Goal: Task Accomplishment & Management: Manage account settings

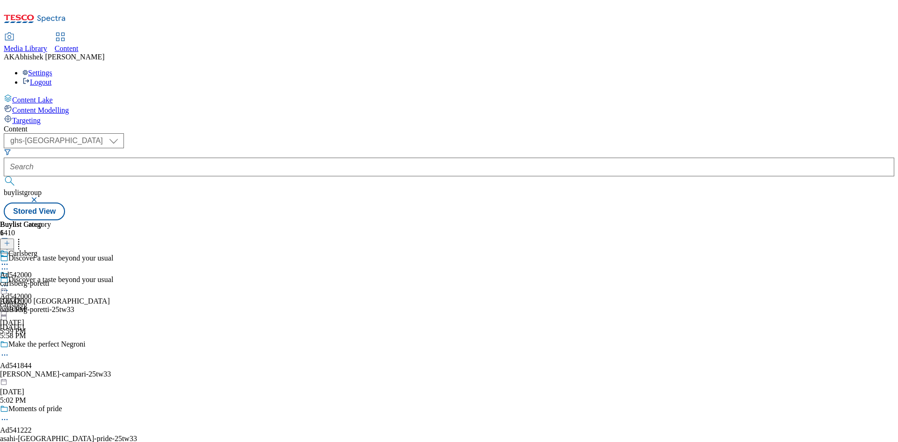
select select "ghs-uk"
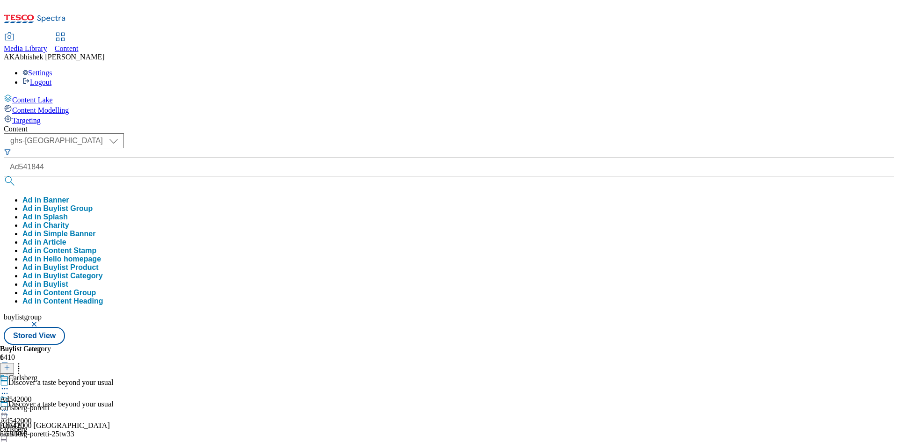
type input "Ad541844"
click at [4, 176] on button "submit" at bounding box center [10, 180] width 13 height 9
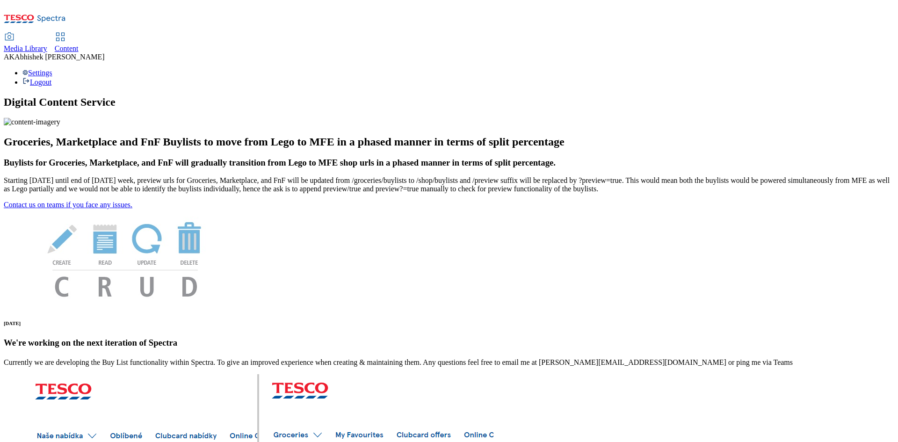
click at [79, 44] on span "Content" at bounding box center [67, 48] width 24 height 8
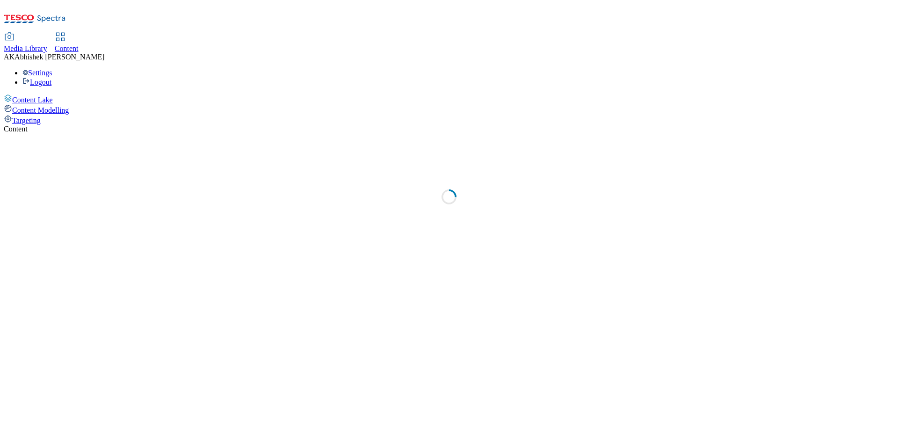
select select "ghs-[GEOGRAPHIC_DATA]"
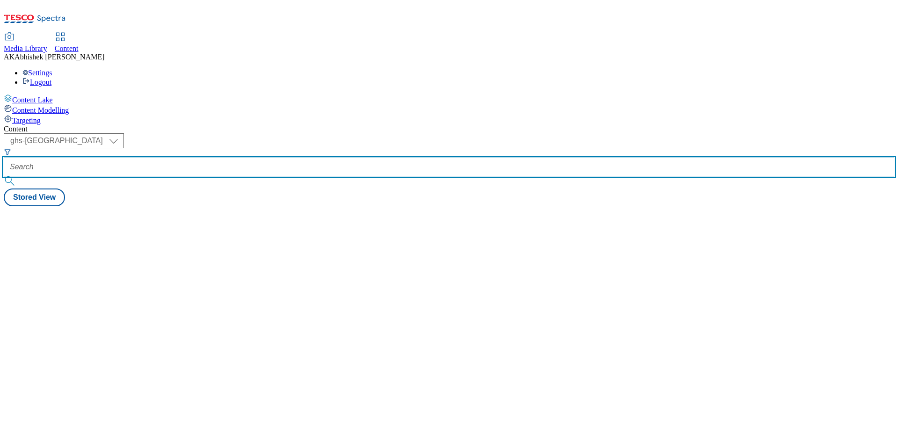
click at [227, 158] on input "text" at bounding box center [449, 167] width 891 height 19
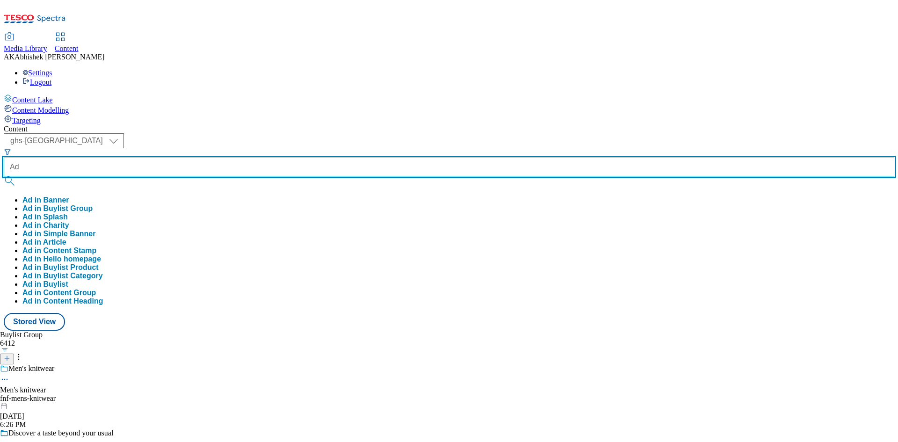
paste input "541844"
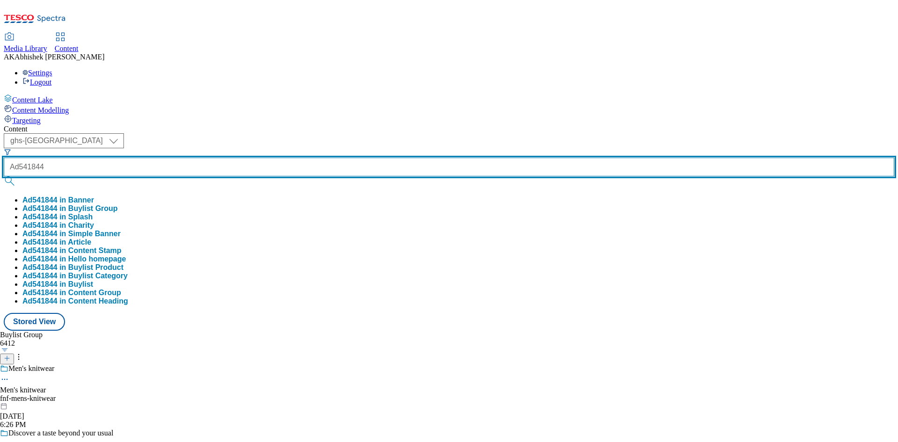
type input "Ad541844"
click at [4, 176] on button "submit" at bounding box center [10, 180] width 13 height 9
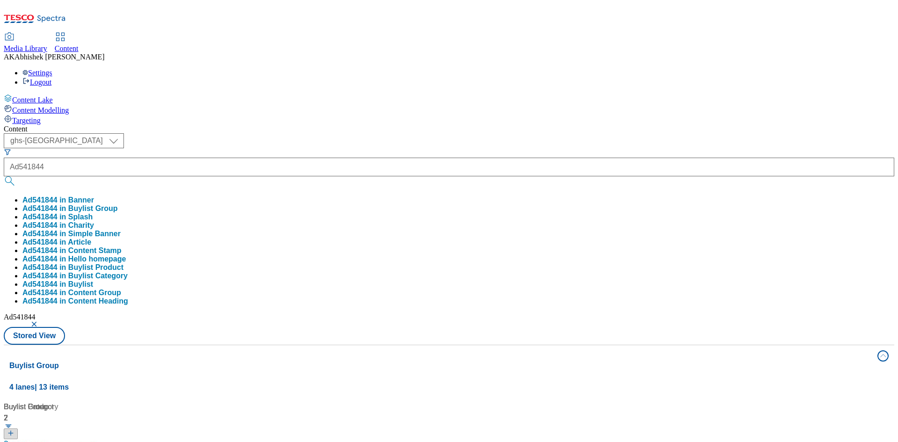
click at [451, 133] on div "( optional ) ghs-roi ghs-uk ghs-uk Ad541844 Ad541844 in Banner Ad541844 in Buyl…" at bounding box center [449, 238] width 891 height 211
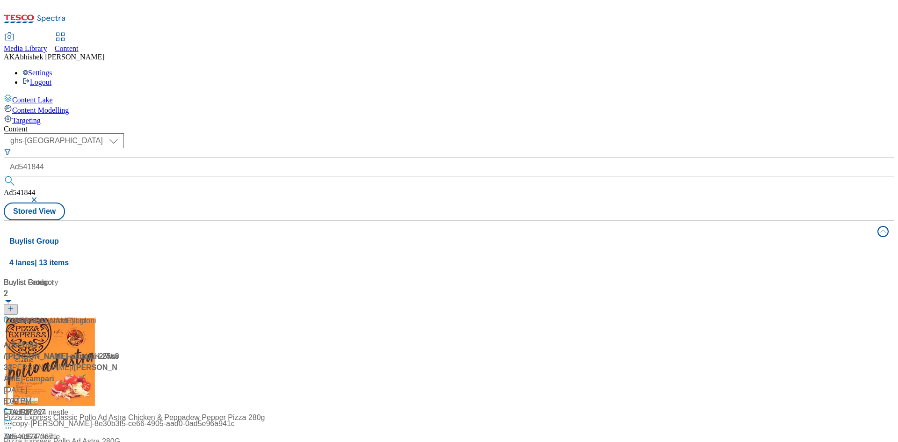
click at [121, 315] on div "Pour. Stir. Enjoy!" at bounding box center [62, 327] width 117 height 24
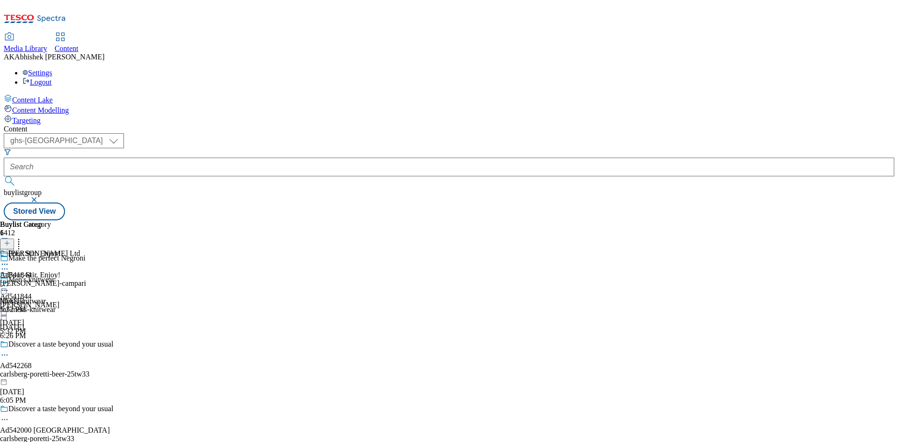
click at [9, 264] on icon at bounding box center [4, 268] width 9 height 9
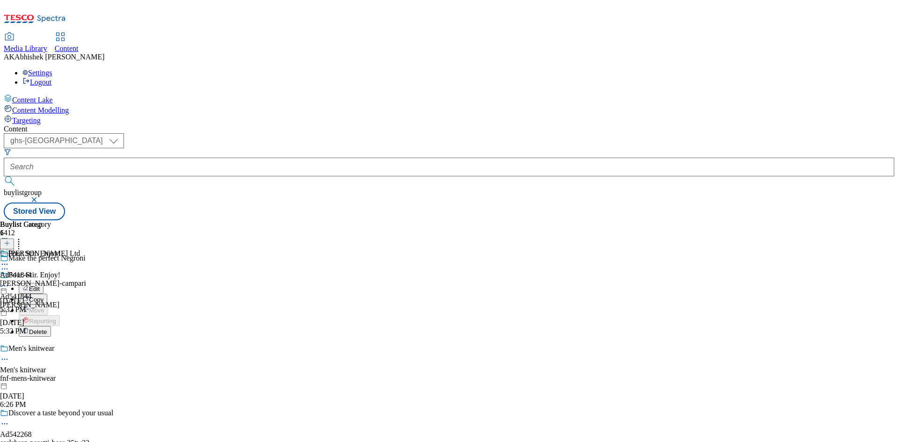
click at [40, 285] on span "Edit" at bounding box center [34, 288] width 11 height 7
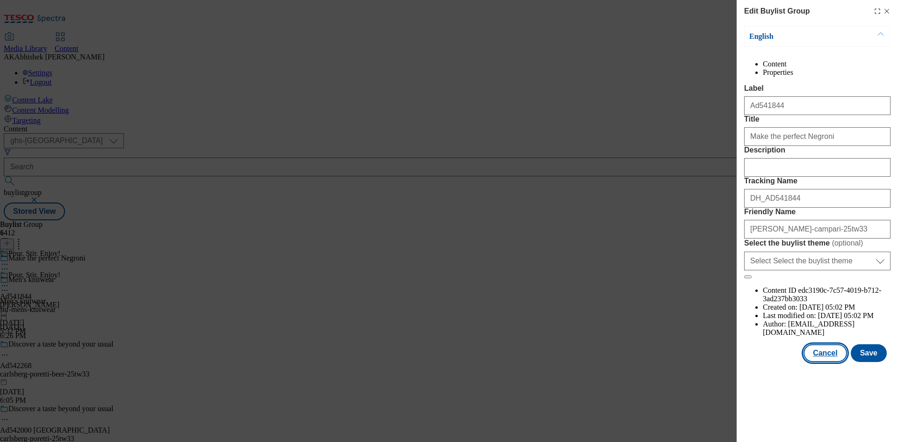
drag, startPoint x: 830, startPoint y: 391, endPoint x: 828, endPoint y: 376, distance: 15.1
click at [830, 362] on button "Cancel" at bounding box center [825, 353] width 43 height 18
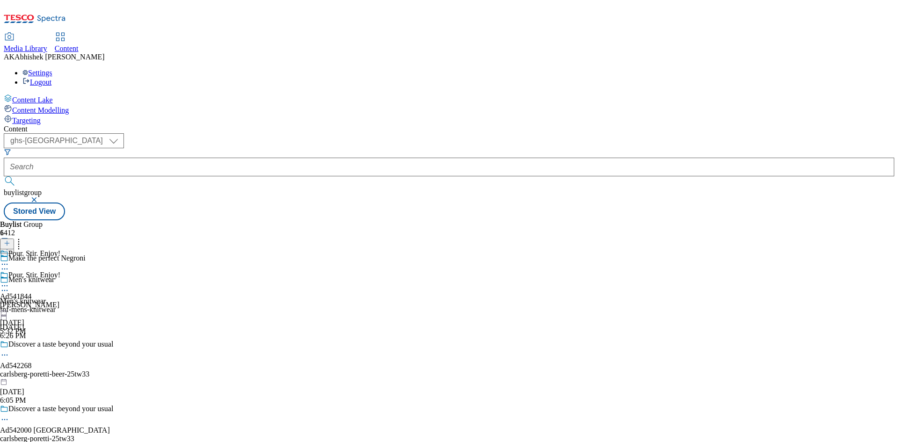
click at [60, 301] on div "[PERSON_NAME]" at bounding box center [30, 305] width 60 height 8
click at [86, 249] on div "[PERSON_NAME] Ltd Ad541844 [PERSON_NAME]-campari [DATE] 5:32 PM" at bounding box center [43, 281] width 86 height 65
click at [9, 281] on icon at bounding box center [4, 285] width 9 height 9
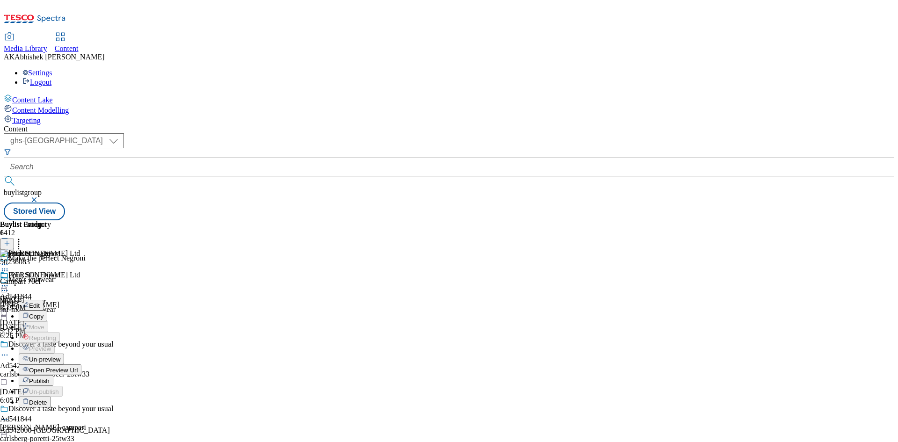
click at [78, 367] on span "Open Preview Url" at bounding box center [53, 370] width 49 height 7
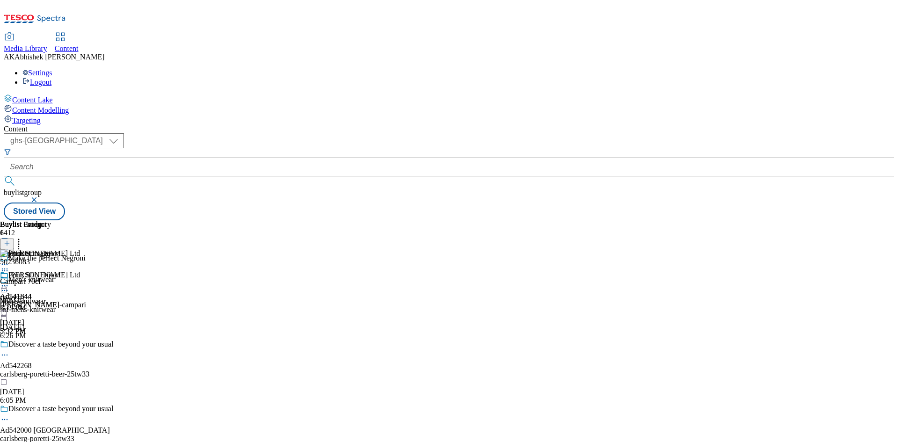
click at [9, 281] on icon at bounding box center [4, 285] width 9 height 9
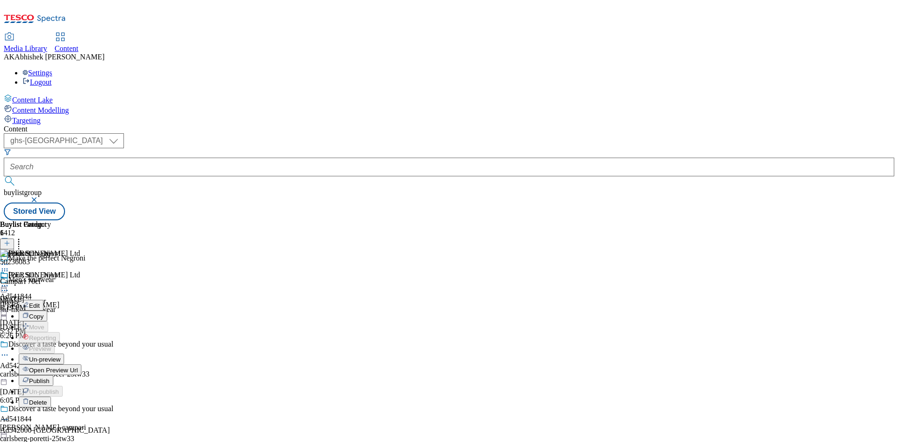
click at [40, 302] on span "Edit" at bounding box center [34, 305] width 11 height 7
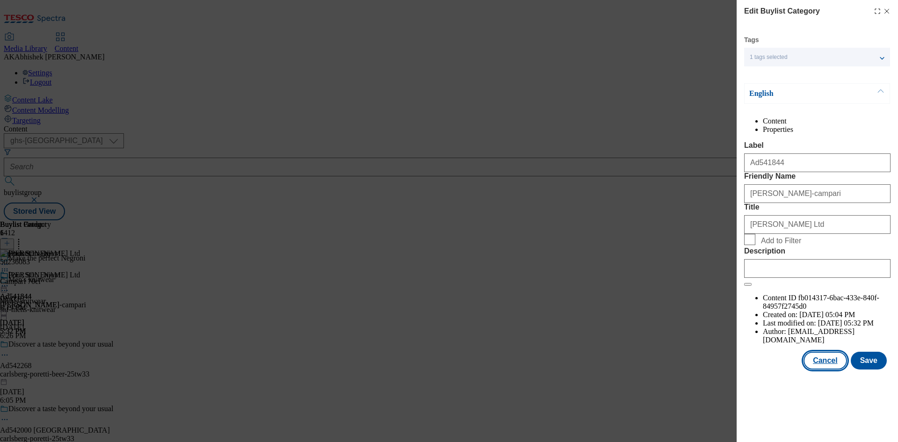
click at [828, 369] on button "Cancel" at bounding box center [825, 361] width 43 height 18
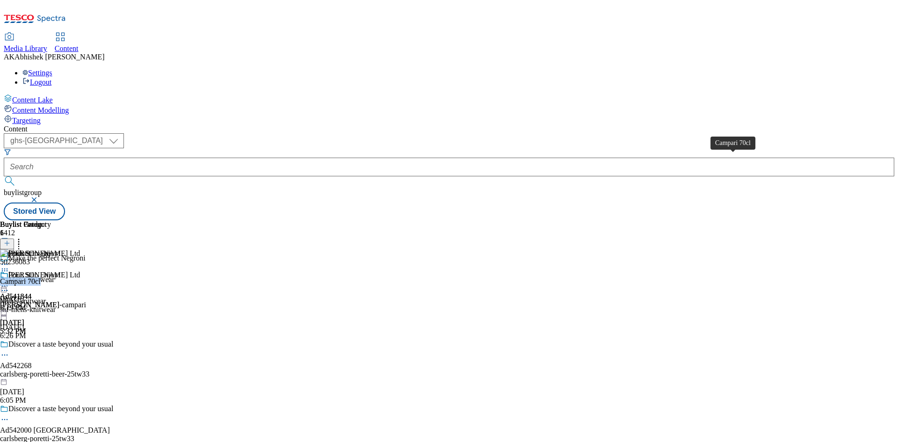
copy div "Campari 70cl"
drag, startPoint x: 699, startPoint y: 159, endPoint x: 752, endPoint y: 158, distance: 53.3
click at [41, 277] on div "Campari 70cl" at bounding box center [20, 281] width 41 height 8
click at [9, 281] on icon at bounding box center [4, 285] width 9 height 9
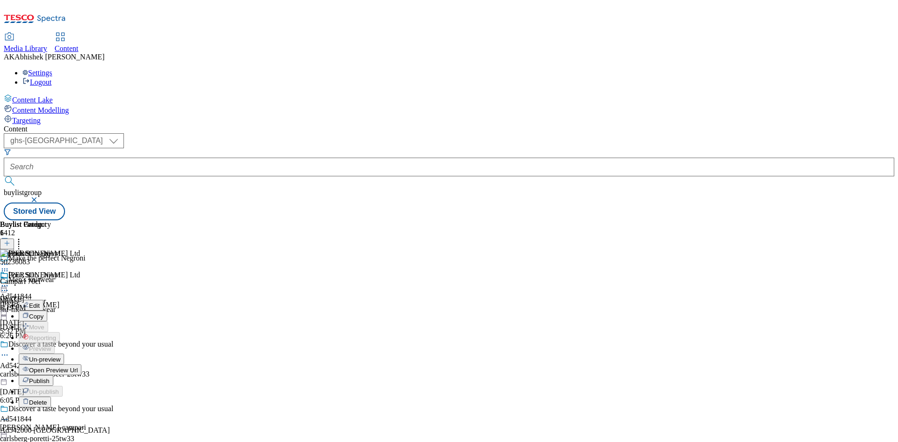
click at [40, 302] on span "Edit" at bounding box center [34, 305] width 11 height 7
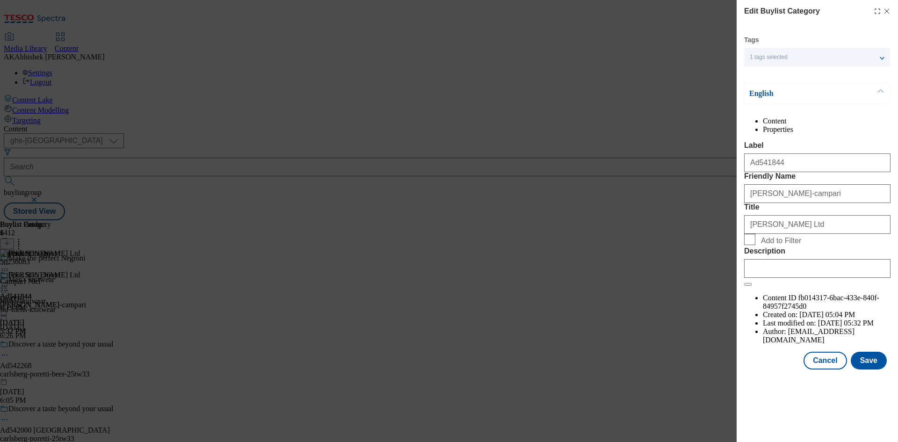
click at [798, 278] on div "Description" at bounding box center [817, 262] width 146 height 31
drag, startPoint x: 797, startPoint y: 345, endPoint x: 805, endPoint y: 348, distance: 8.4
click at [798, 278] on input "Description" at bounding box center [817, 268] width 146 height 19
paste input "Campari 70cl"
type input "Campari 70cl"
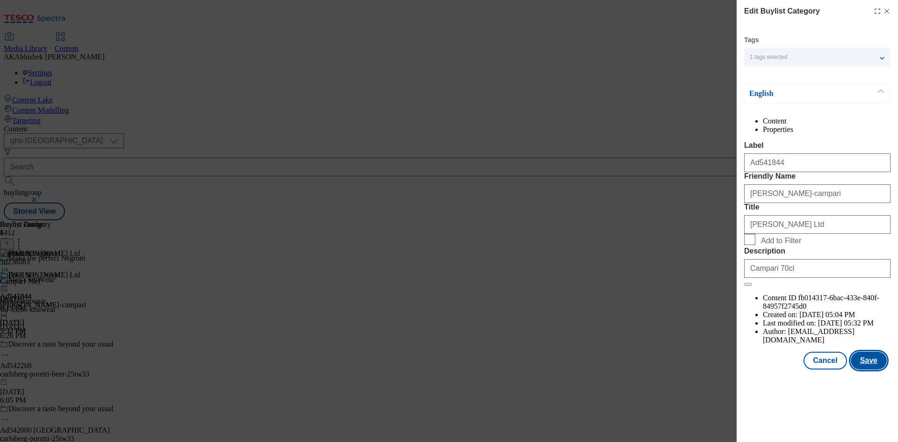
click at [877, 369] on button "Save" at bounding box center [869, 361] width 36 height 18
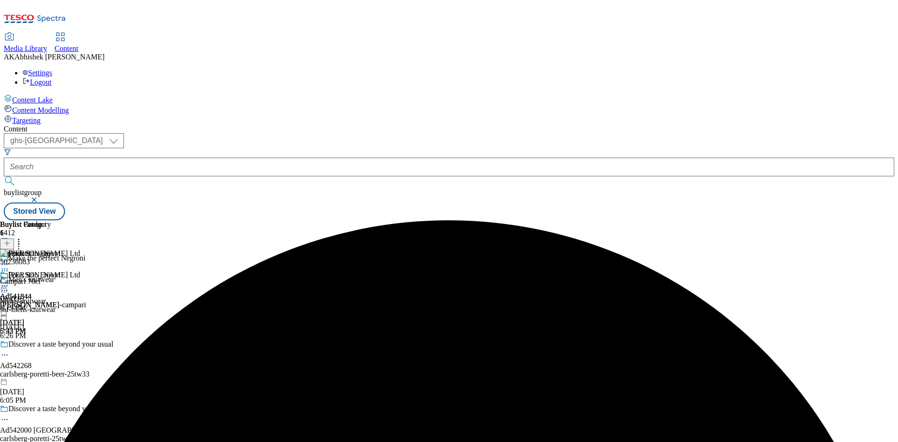
click at [6, 285] on circle at bounding box center [4, 285] width 1 height 1
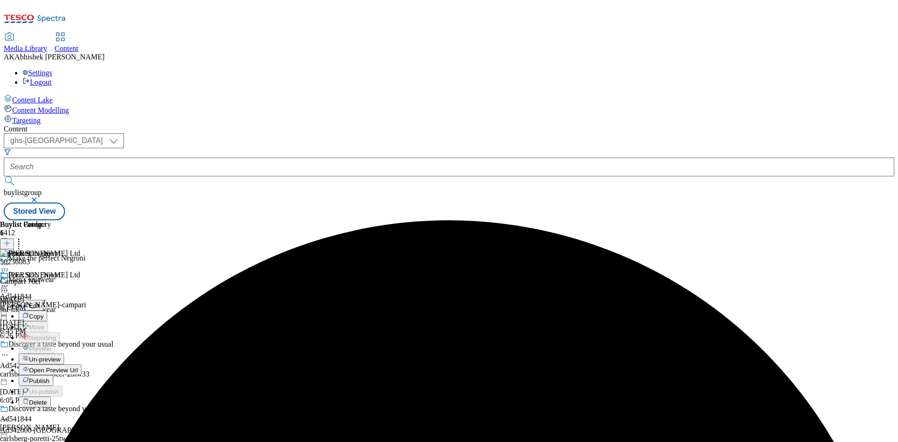
click at [40, 302] on span "Edit" at bounding box center [34, 305] width 11 height 7
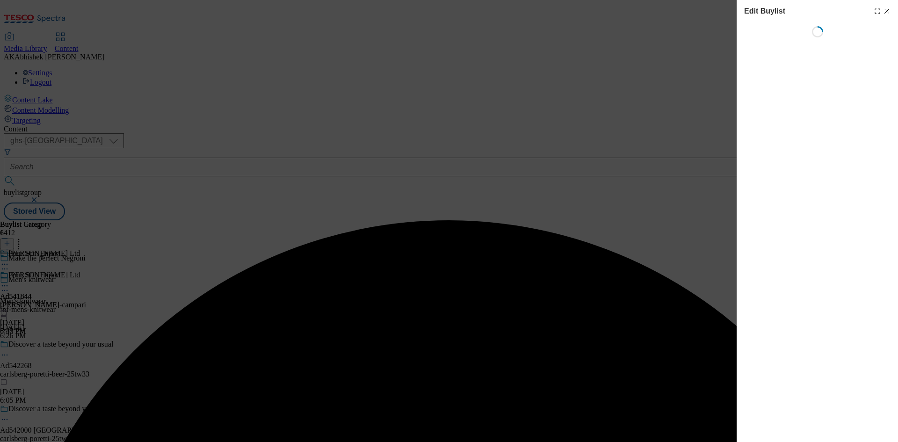
select select "tactical"
select select "supplier funded short term 1-3 weeks"
select select "dunnhumby"
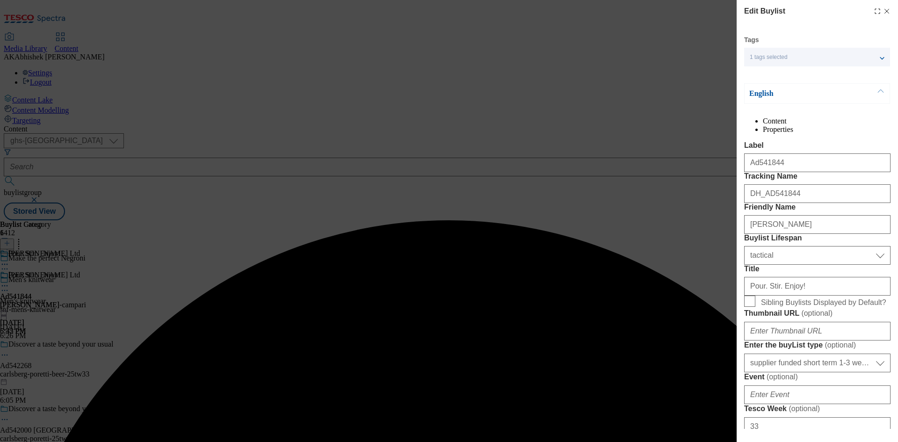
select select "Banner"
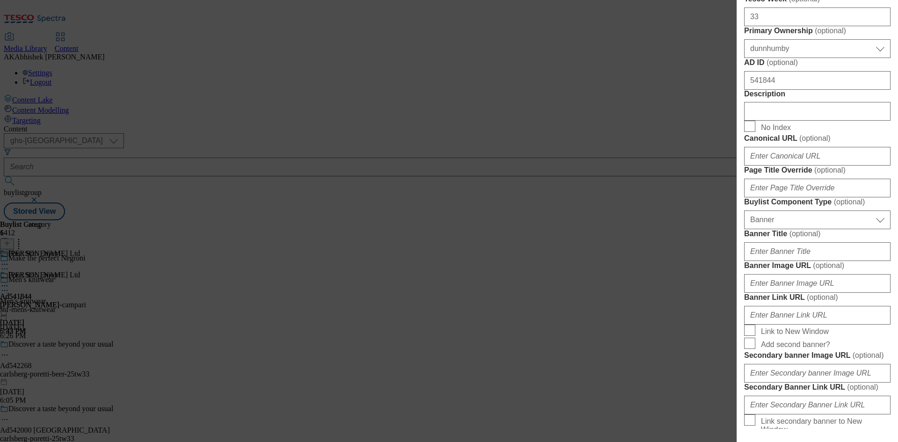
scroll to position [404, 0]
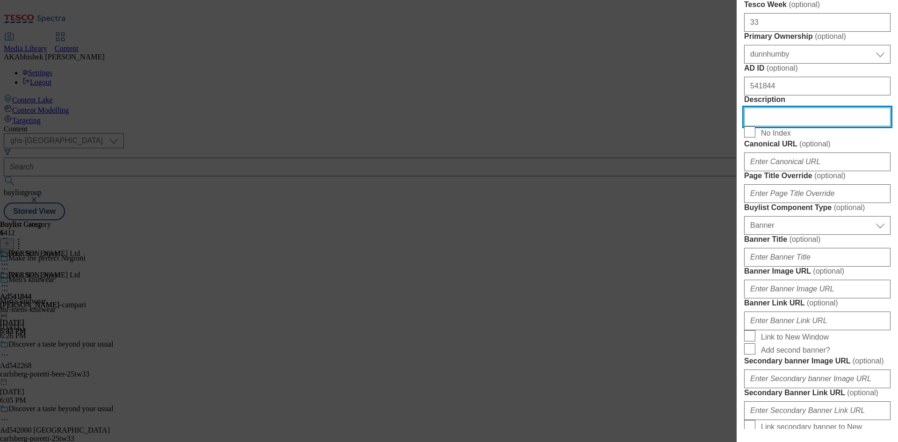
click at [767, 126] on input "Description" at bounding box center [817, 117] width 146 height 19
paste input "Campari 70cl"
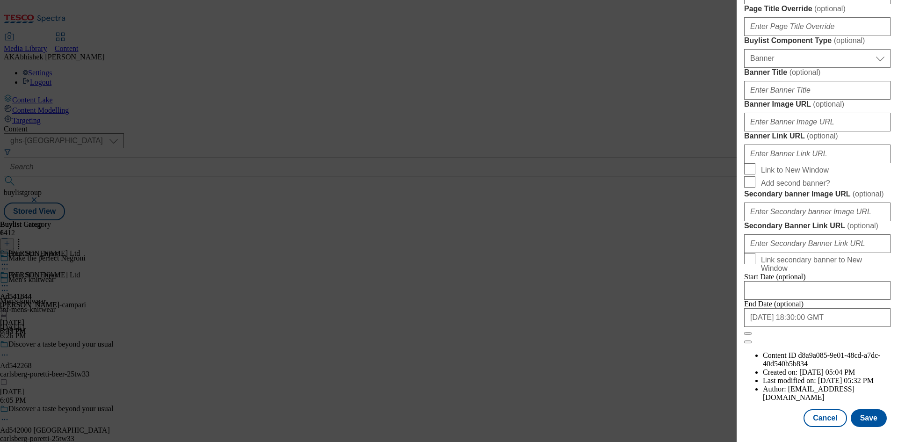
scroll to position [919, 0]
type input "Campari 70cl"
click at [863, 414] on button "Save" at bounding box center [869, 418] width 36 height 18
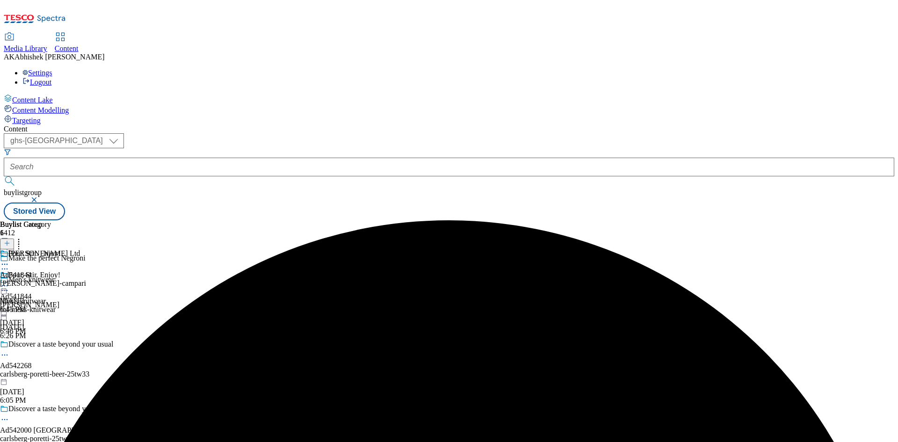
click at [9, 264] on icon at bounding box center [4, 268] width 9 height 9
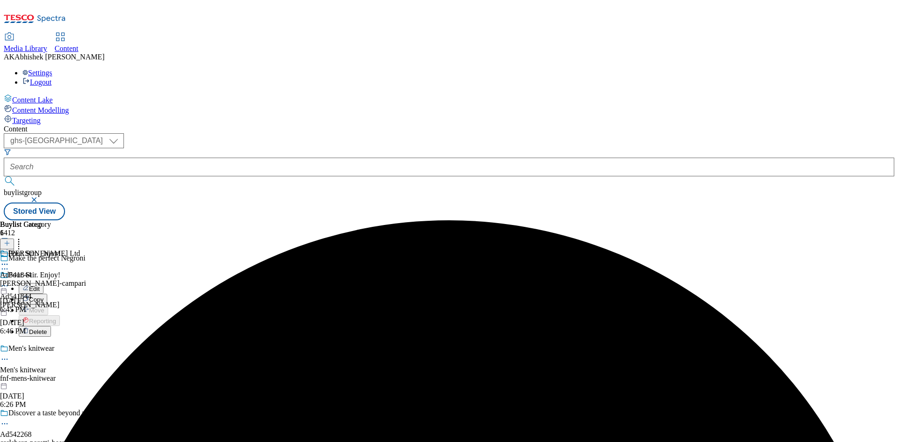
click at [40, 285] on span "Edit" at bounding box center [34, 288] width 11 height 7
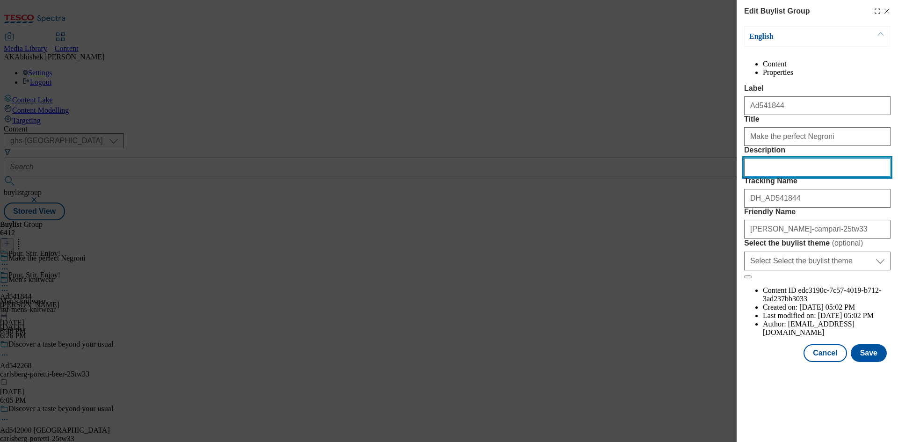
click at [793, 177] on input "Description" at bounding box center [817, 167] width 146 height 19
paste input "Campari 70cl"
type input "Campari 70cl"
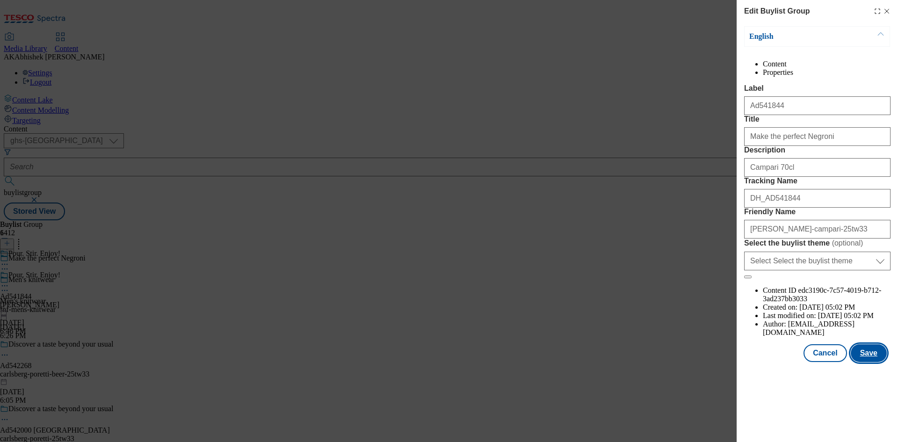
click at [876, 362] on button "Save" at bounding box center [869, 353] width 36 height 18
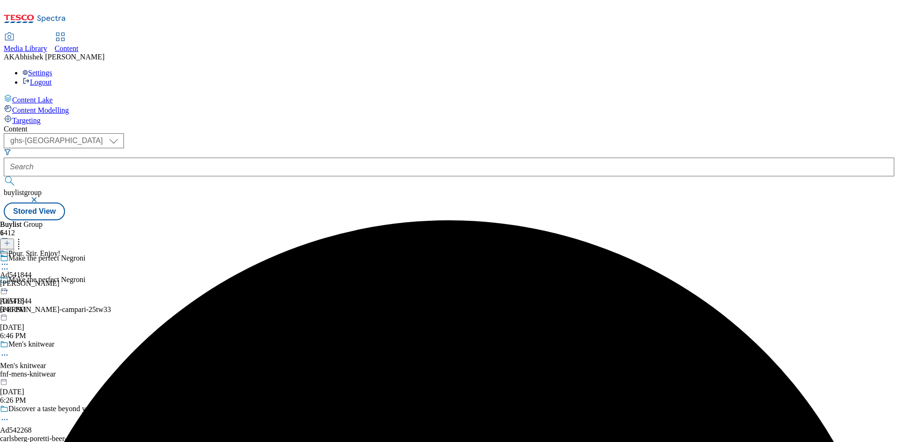
click at [8, 264] on circle at bounding box center [7, 264] width 1 height 1
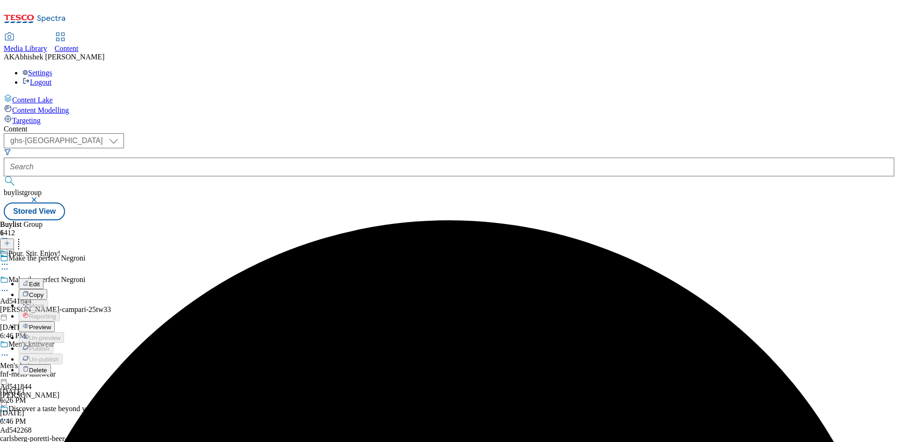
click at [43, 278] on button "Edit" at bounding box center [31, 283] width 25 height 11
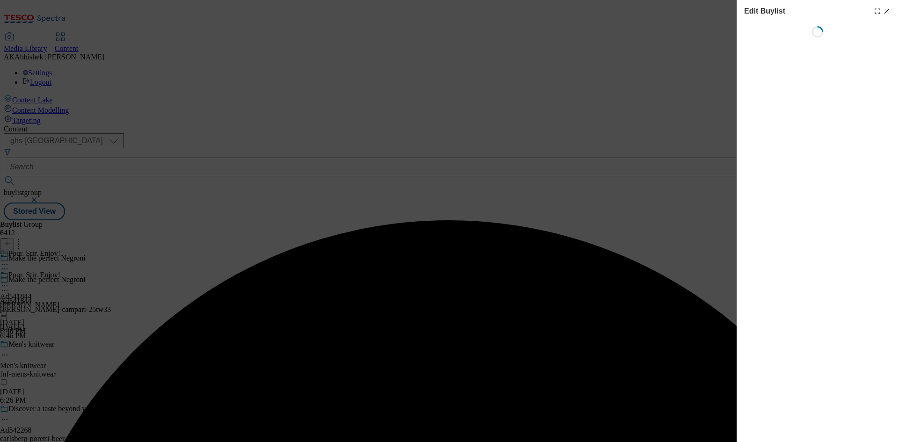
select select "tactical"
select select "supplier funded short term 1-3 weeks"
select select "dunnhumby"
select select "Banner"
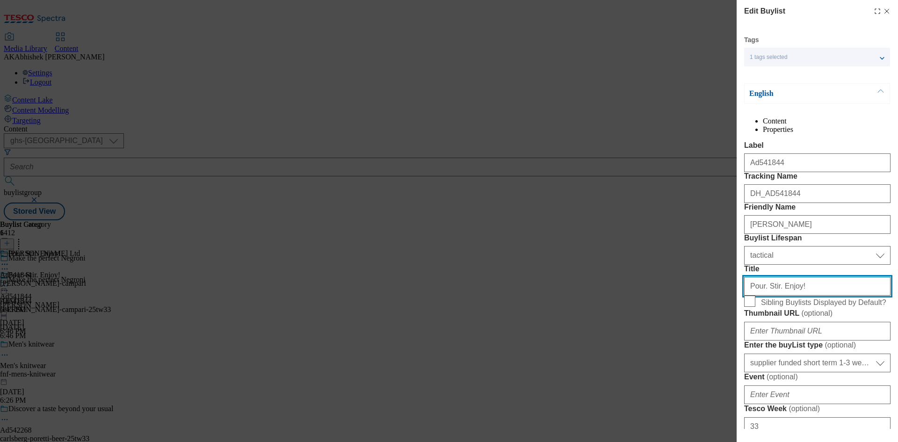
click at [810, 296] on input "Pour. Stir. Enjoy!" at bounding box center [817, 286] width 146 height 19
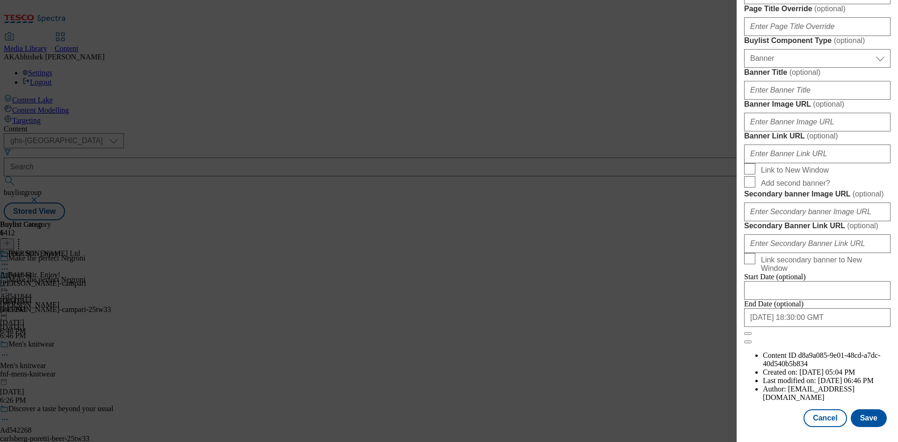
scroll to position [919, 0]
type input "Pour. Stir. Enjoy!"
click at [863, 411] on button "Save" at bounding box center [869, 418] width 36 height 18
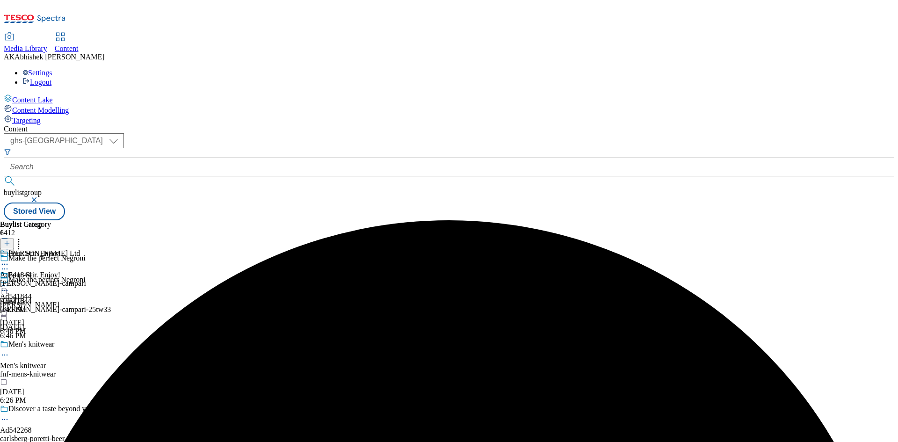
click at [9, 260] on icon at bounding box center [4, 264] width 9 height 9
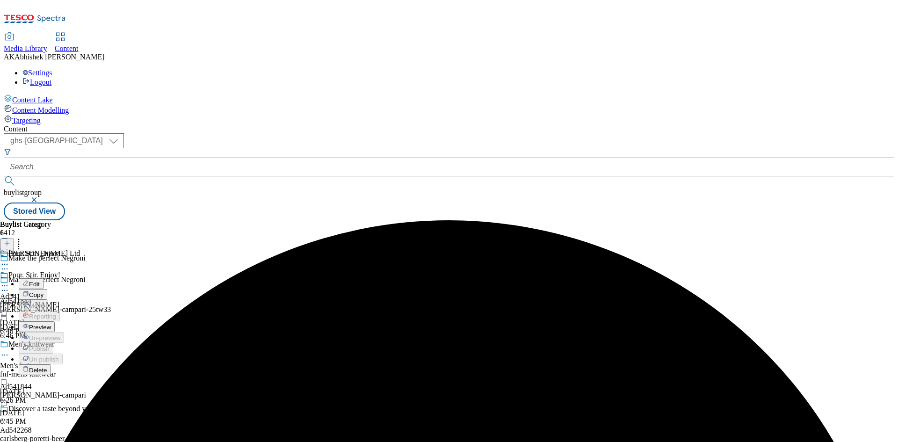
click at [40, 281] on span "Edit" at bounding box center [34, 284] width 11 height 7
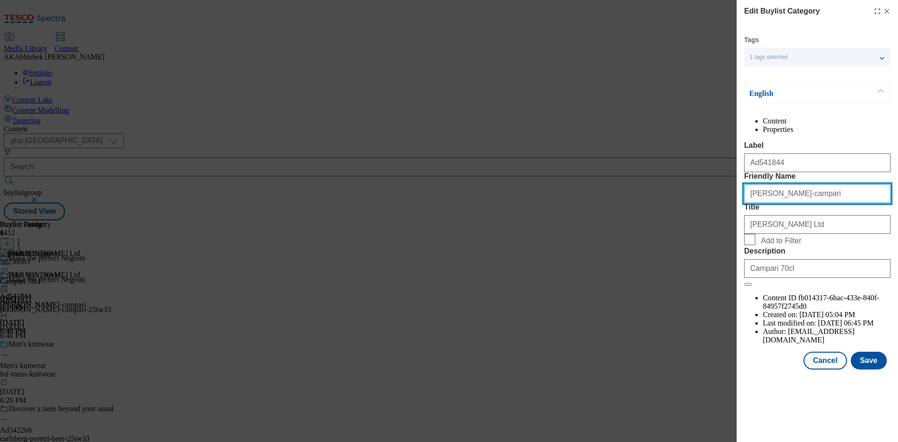
click at [810, 203] on input "[PERSON_NAME]-campari" at bounding box center [817, 193] width 146 height 19
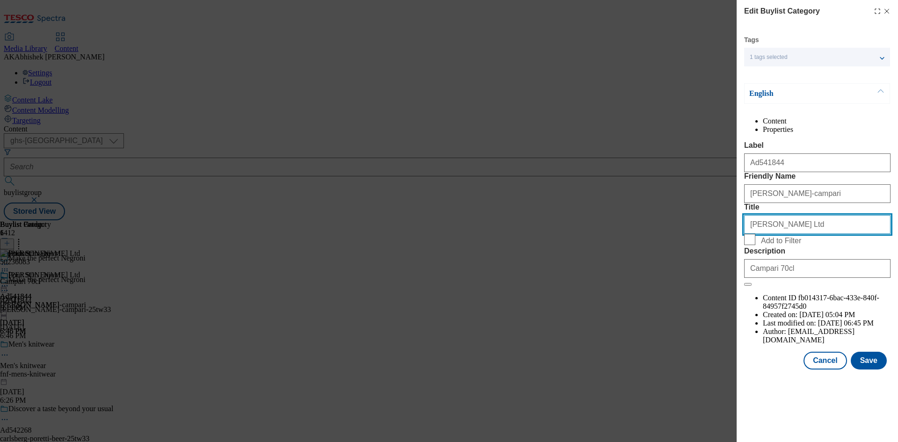
drag, startPoint x: 789, startPoint y: 281, endPoint x: 820, endPoint y: 283, distance: 30.9
click at [790, 234] on input "[PERSON_NAME] Ltd" at bounding box center [817, 224] width 146 height 19
type input "[PERSON_NAME] Ltd"
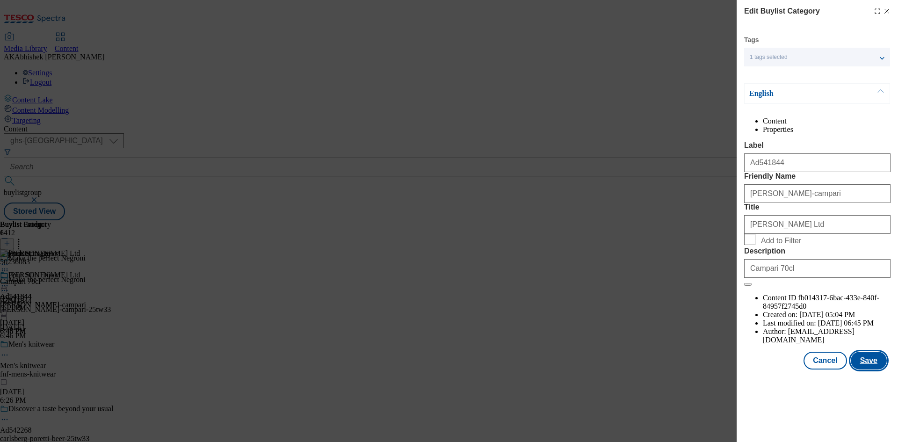
click at [880, 369] on button "Save" at bounding box center [869, 361] width 36 height 18
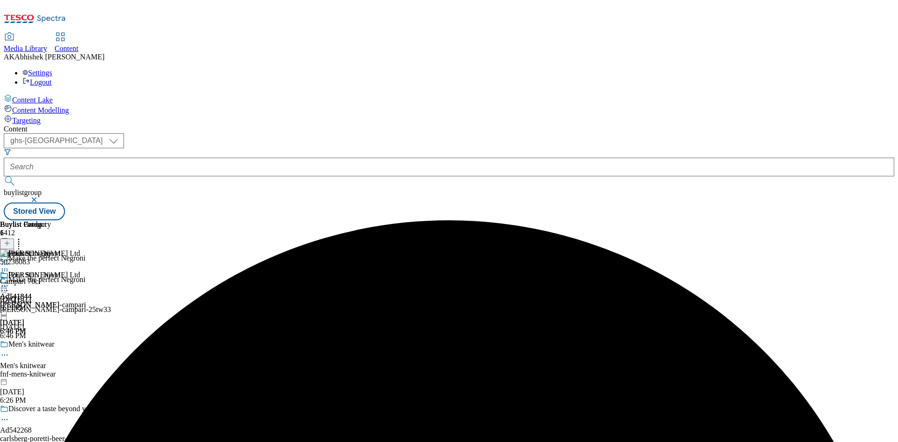
click at [9, 281] on icon at bounding box center [4, 285] width 9 height 9
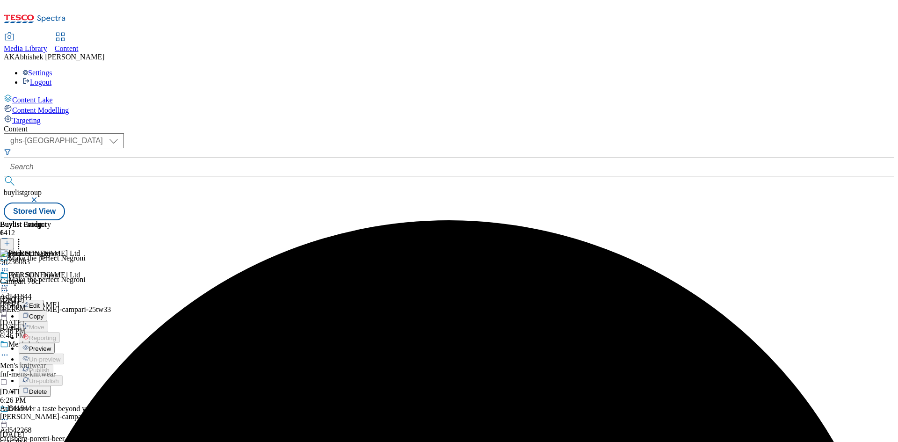
click at [51, 345] on span "Preview" at bounding box center [40, 348] width 22 height 7
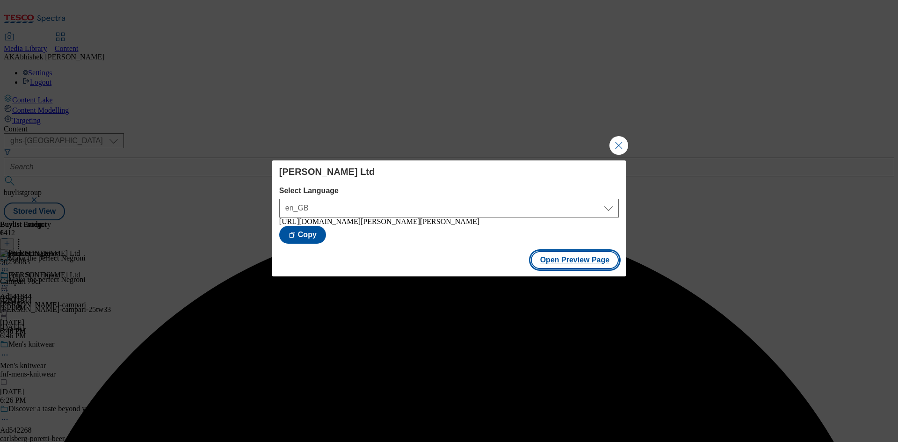
click at [580, 265] on button "Open Preview Page" at bounding box center [575, 260] width 88 height 18
click at [622, 142] on button "Close Modal" at bounding box center [618, 145] width 19 height 19
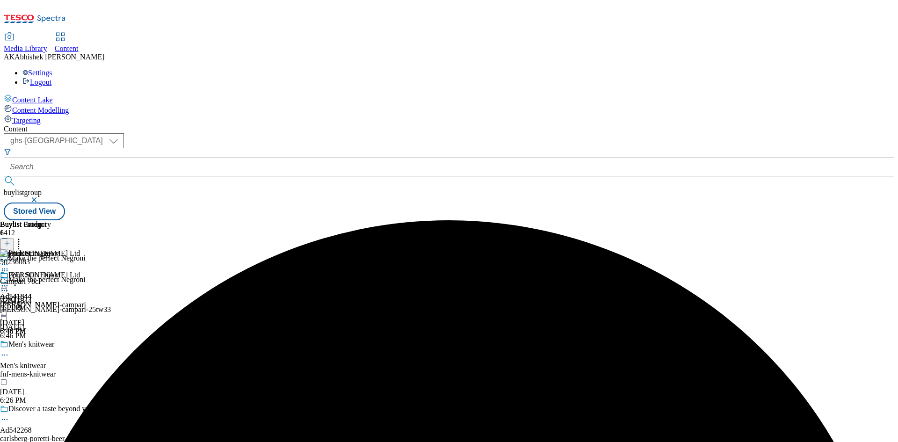
click at [9, 281] on icon at bounding box center [4, 285] width 9 height 9
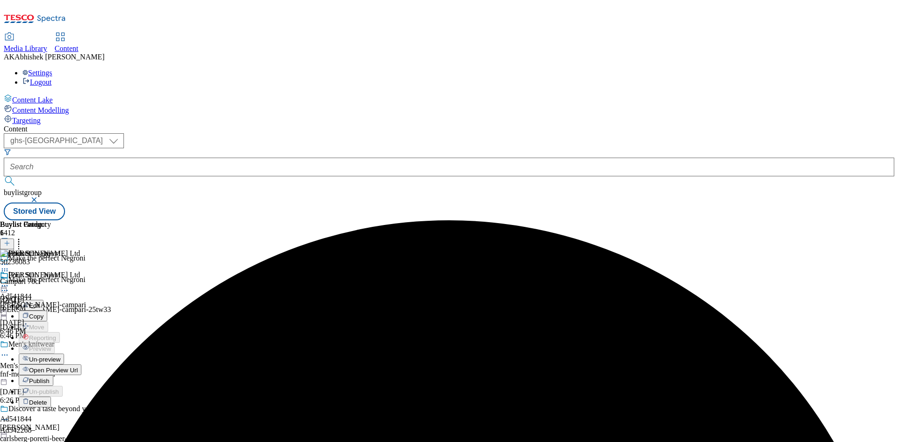
click at [50, 377] on span "Publish" at bounding box center [39, 380] width 21 height 7
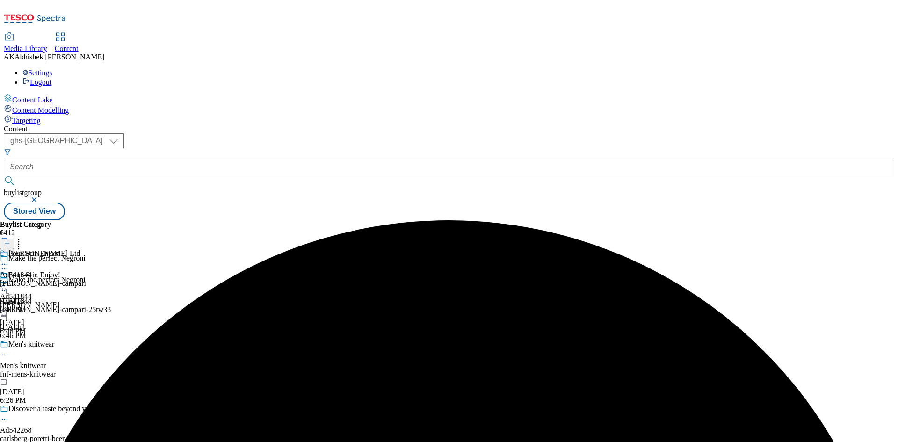
click at [9, 260] on icon at bounding box center [4, 264] width 9 height 9
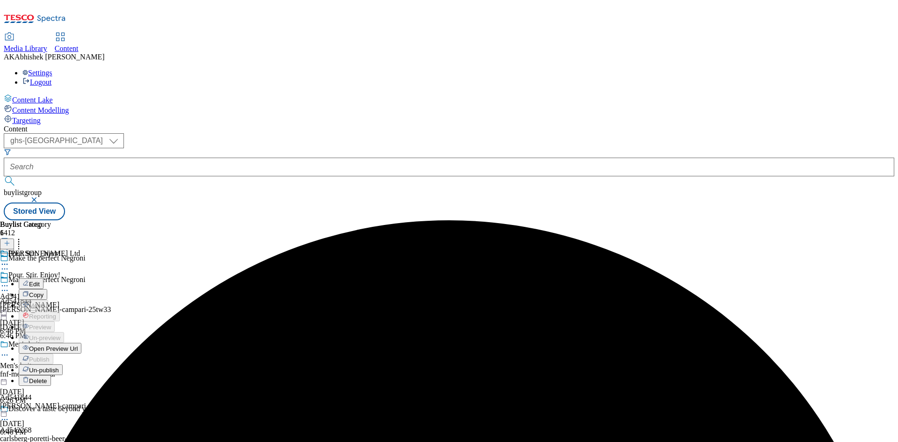
click at [78, 345] on span "Open Preview Url" at bounding box center [53, 348] width 49 height 7
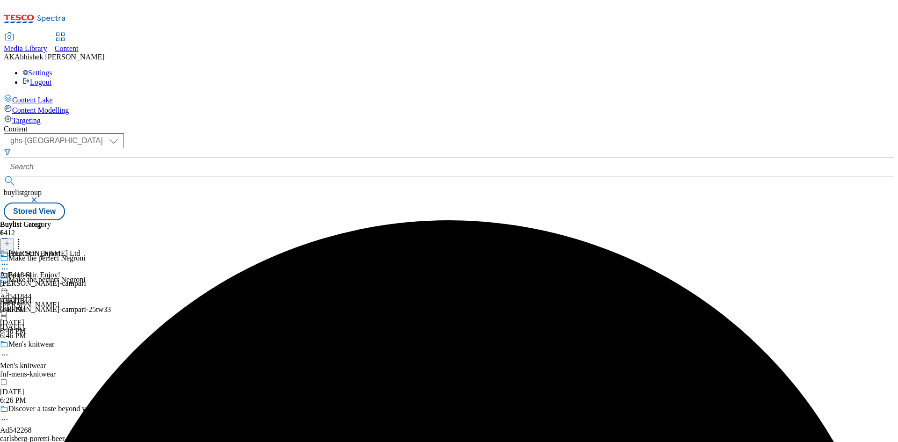
click at [9, 281] on icon at bounding box center [4, 285] width 9 height 9
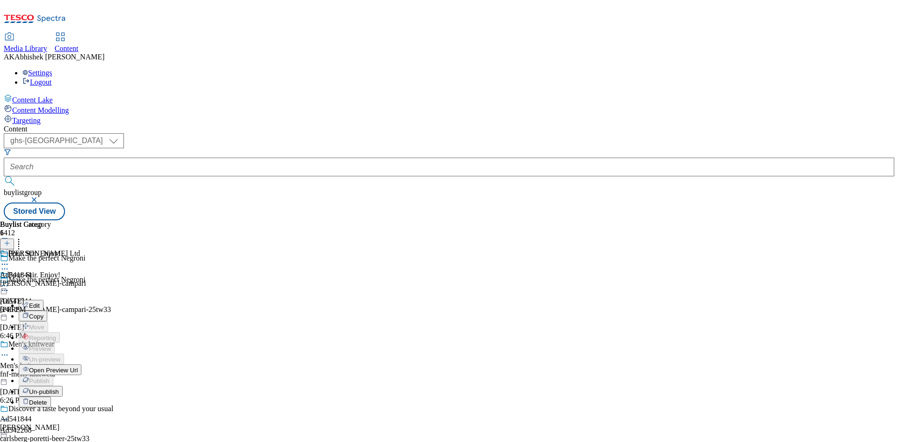
click at [40, 302] on span "Edit" at bounding box center [34, 305] width 11 height 7
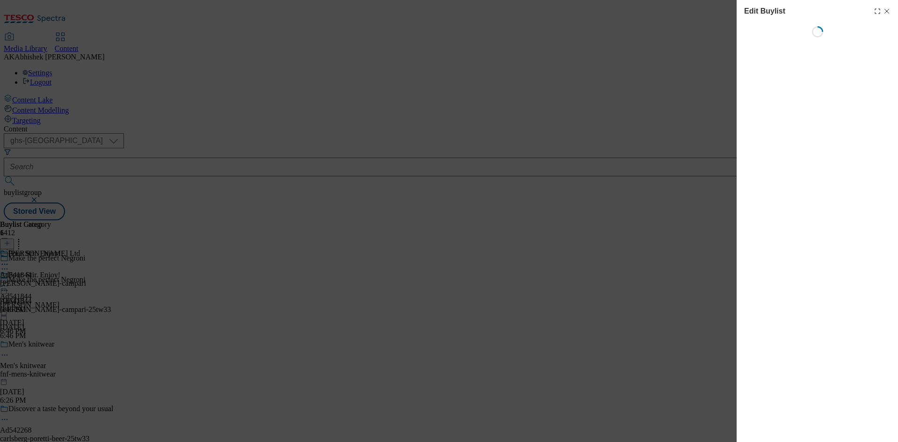
select select "tactical"
select select "supplier funded short term 1-3 weeks"
select select "dunnhumby"
select select "Banner"
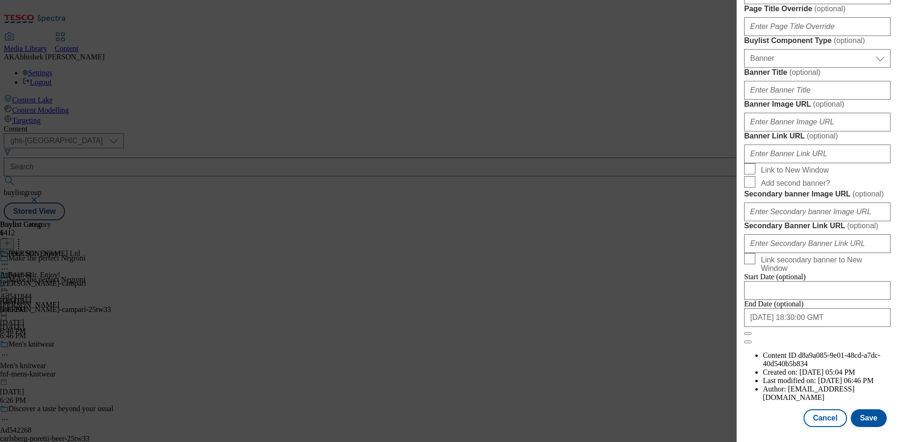
scroll to position [919, 0]
click at [831, 327] on input "[DATE] 18:30:00 GMT" at bounding box center [817, 317] width 146 height 19
select select "2026"
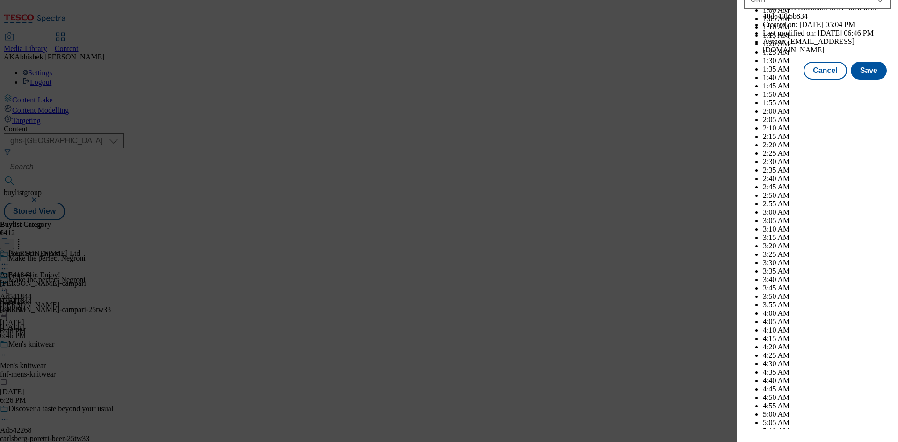
scroll to position [3837, 0]
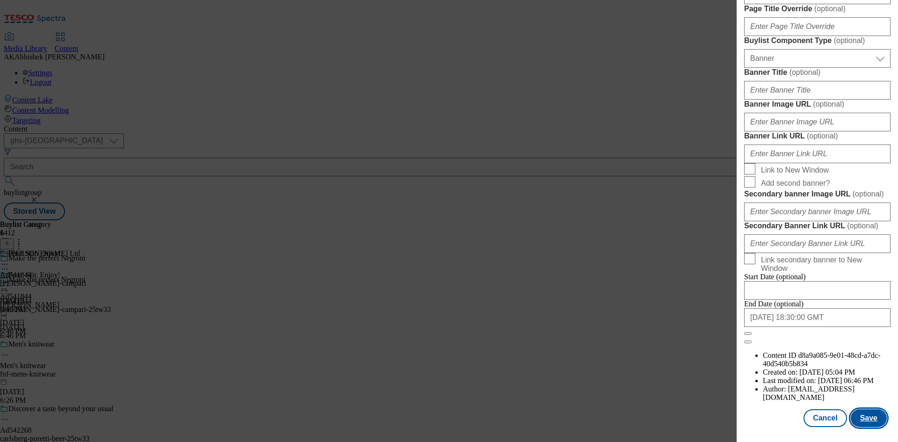
click at [859, 417] on button "Save" at bounding box center [869, 418] width 36 height 18
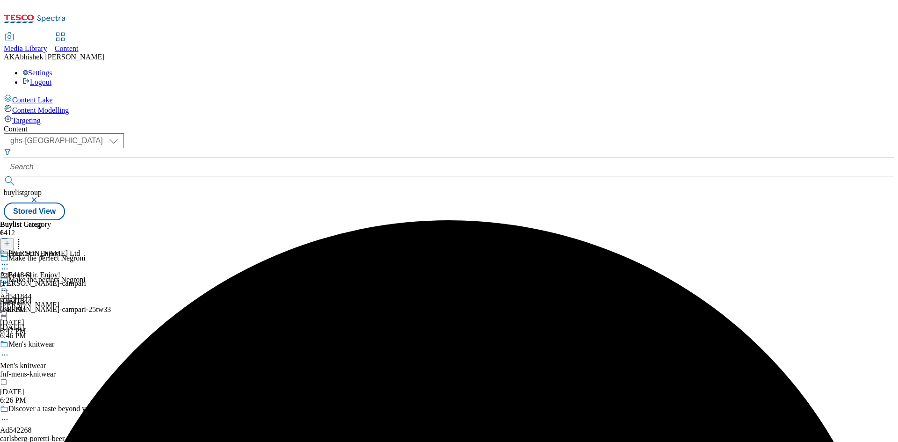
click at [9, 281] on icon at bounding box center [4, 285] width 9 height 9
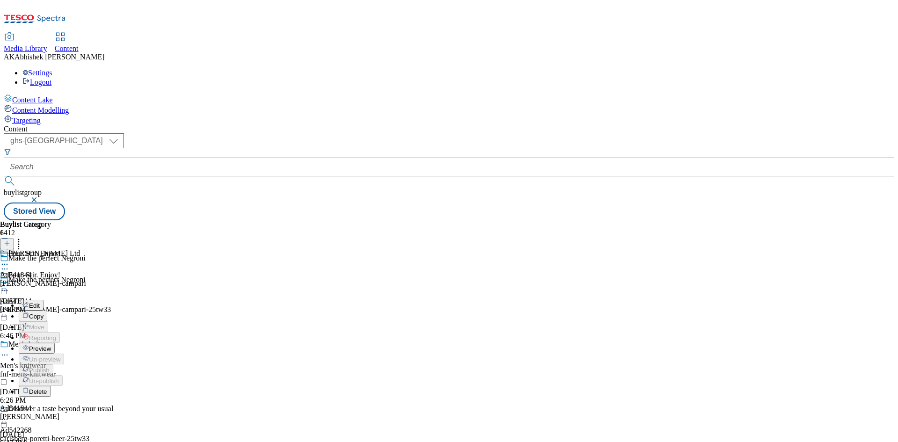
click at [51, 345] on span "Preview" at bounding box center [40, 348] width 22 height 7
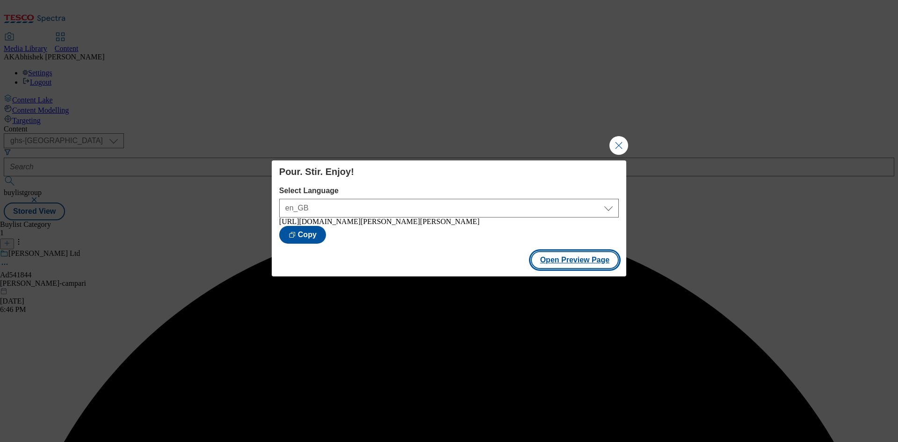
click at [548, 265] on button "Open Preview Page" at bounding box center [575, 260] width 88 height 18
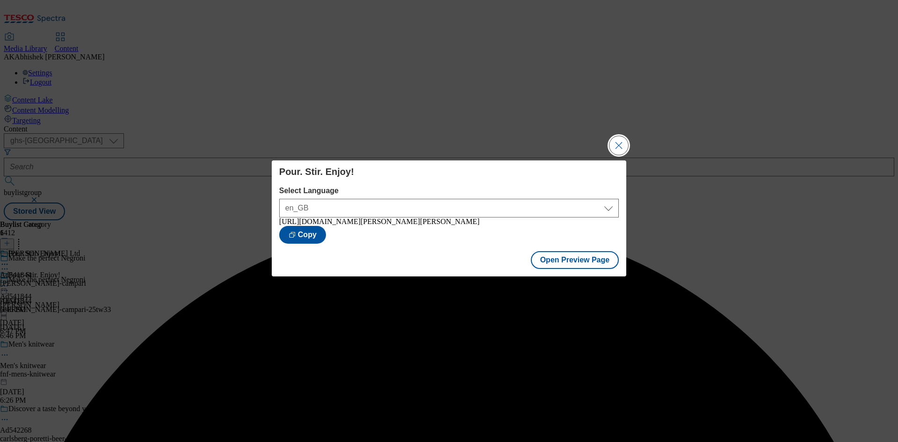
click at [623, 141] on button "Close Modal" at bounding box center [618, 145] width 19 height 19
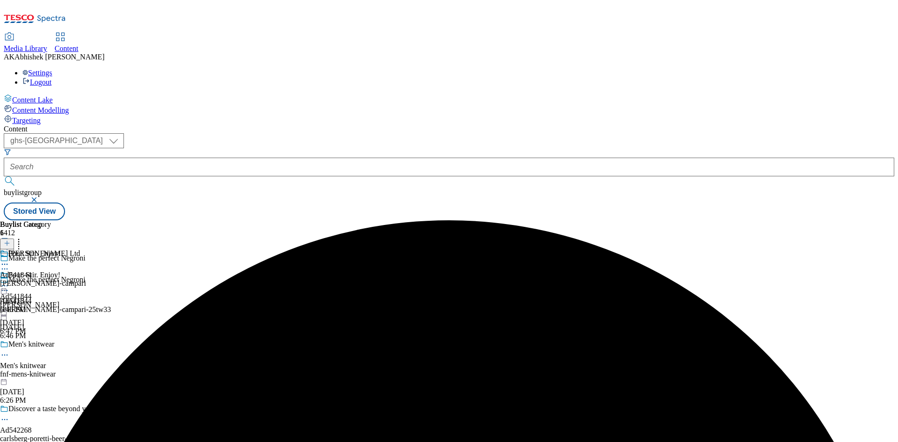
click at [9, 260] on icon at bounding box center [4, 264] width 9 height 9
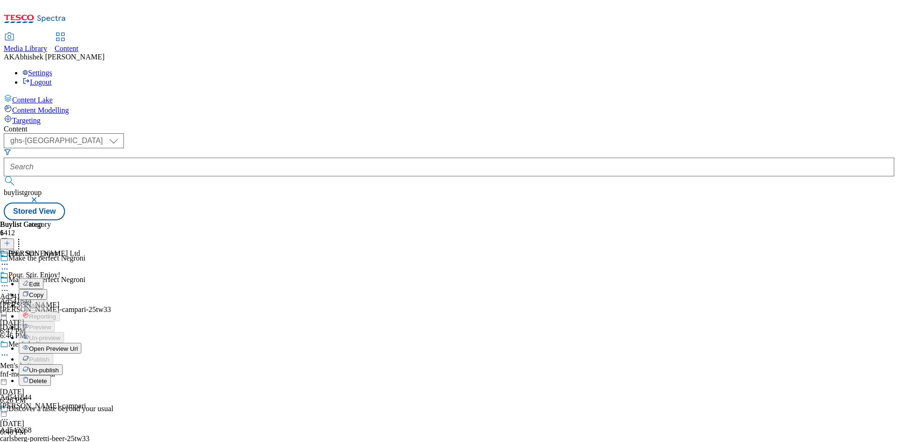
click at [78, 345] on span "Open Preview Url" at bounding box center [53, 348] width 49 height 7
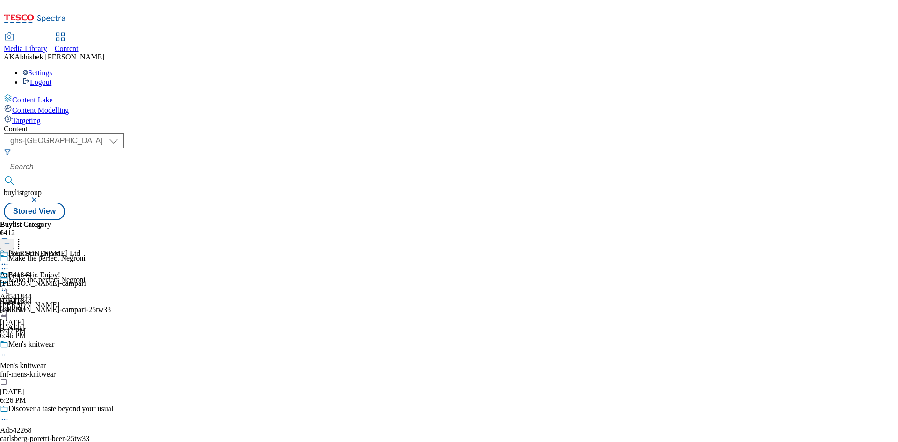
click at [9, 281] on icon at bounding box center [4, 285] width 9 height 9
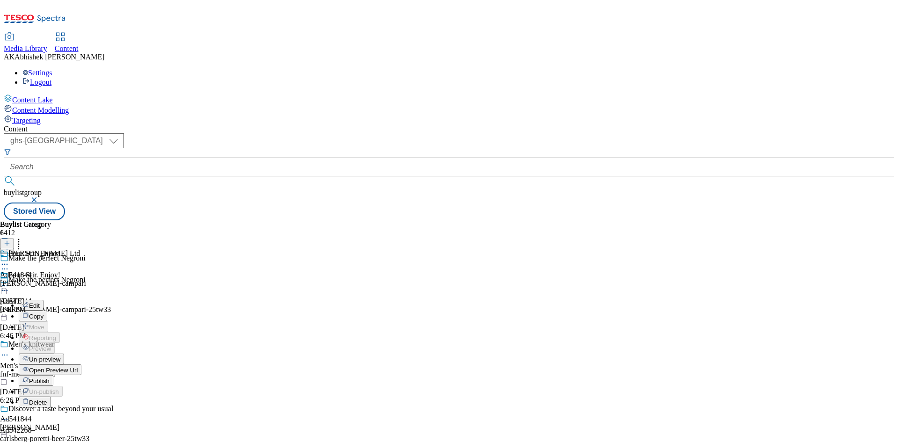
click at [50, 377] on span "Publish" at bounding box center [39, 380] width 21 height 7
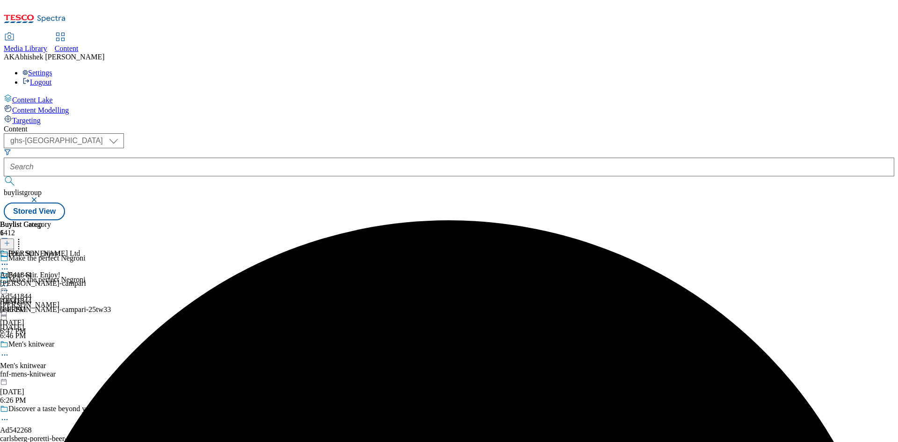
click at [138, 275] on div "Make the perfect Negroni Ad541844 [PERSON_NAME]-campari-25tw33 [DATE] 6:46 PM" at bounding box center [69, 307] width 138 height 65
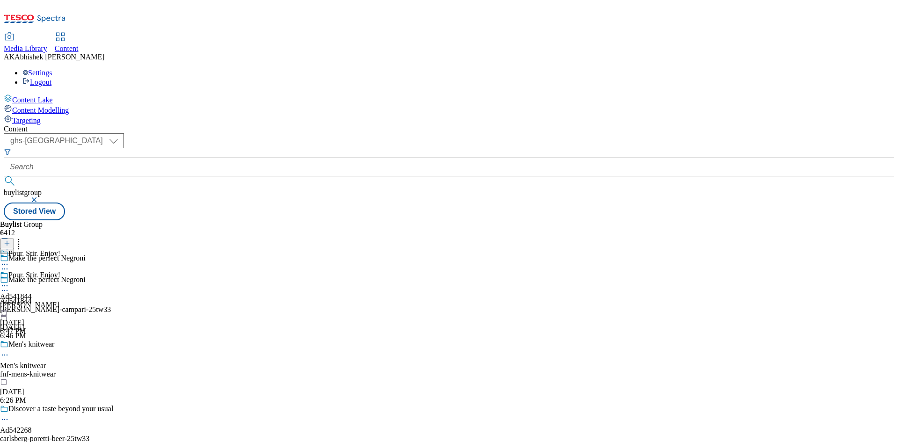
click at [9, 286] on icon at bounding box center [4, 290] width 9 height 9
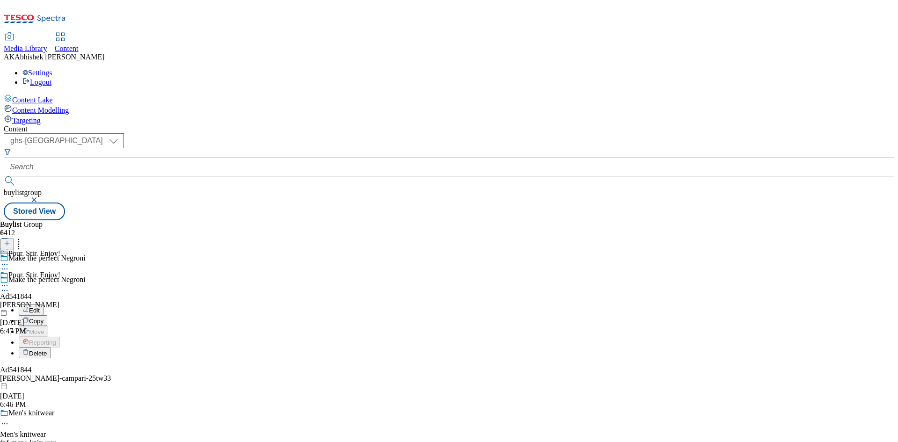
click at [40, 307] on span "Edit" at bounding box center [34, 310] width 11 height 7
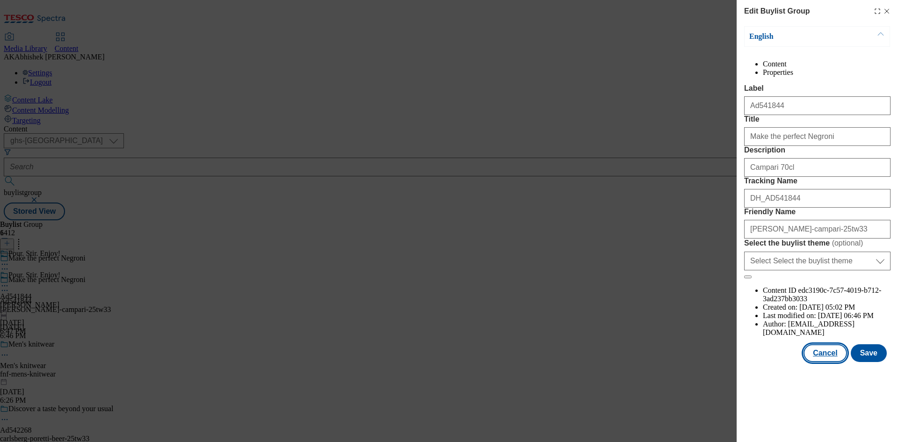
click at [832, 362] on button "Cancel" at bounding box center [825, 353] width 43 height 18
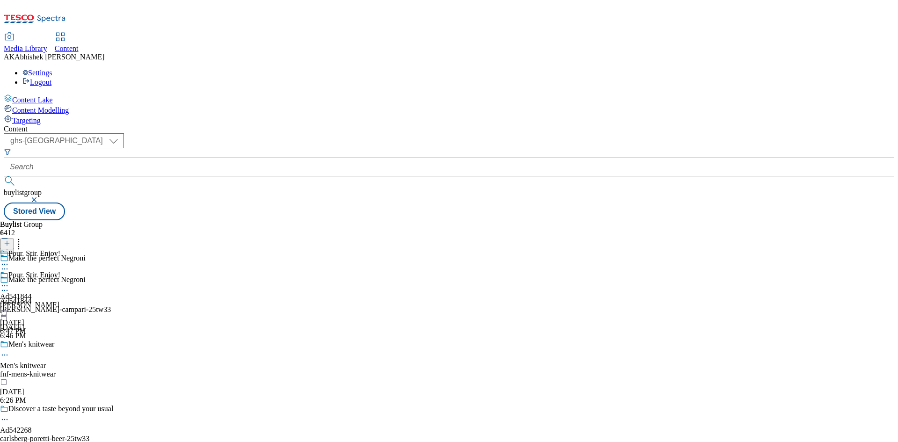
click at [6, 285] on circle at bounding box center [4, 285] width 1 height 1
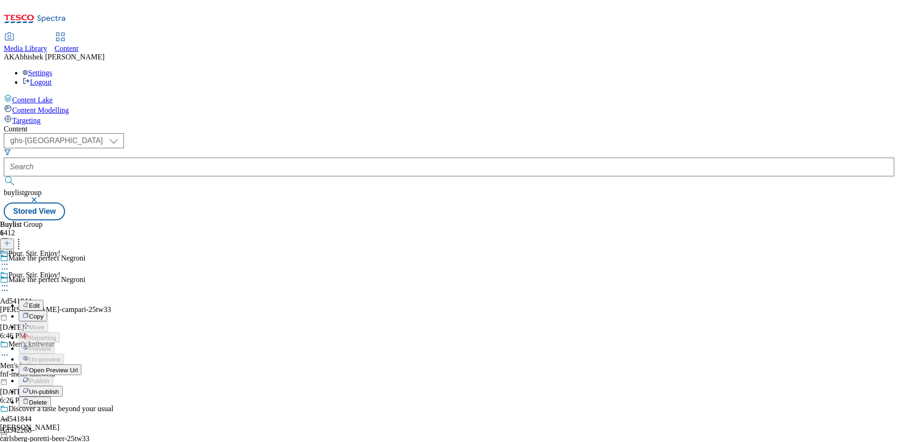
click at [40, 302] on span "Edit" at bounding box center [34, 305] width 11 height 7
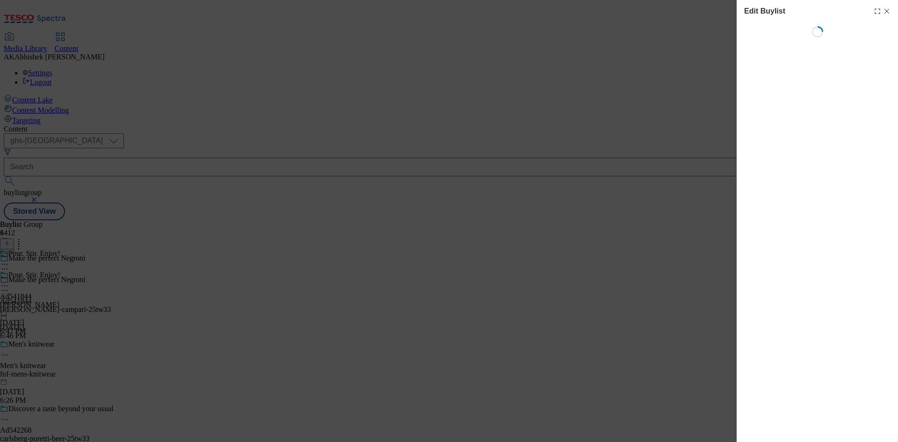
select select "tactical"
select select "supplier funded short term 1-3 weeks"
select select "dunnhumby"
select select "Banner"
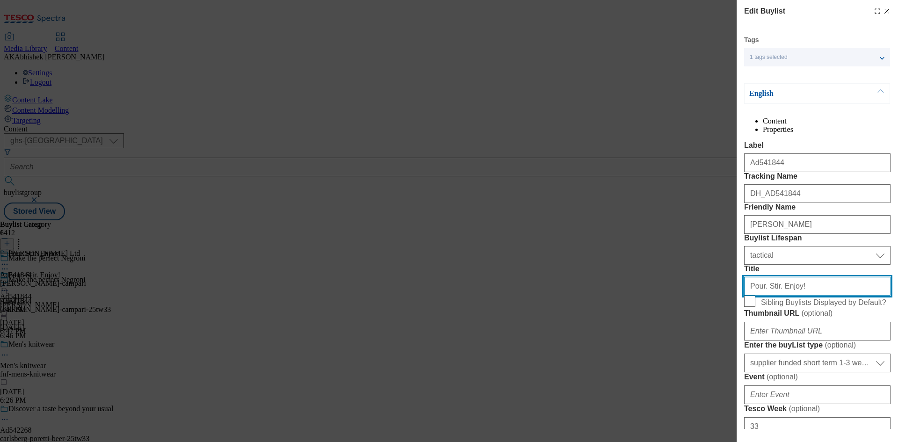
drag, startPoint x: 809, startPoint y: 372, endPoint x: 840, endPoint y: 371, distance: 30.9
click at [809, 296] on input "Pour. Stir. Enjoy!" at bounding box center [817, 286] width 146 height 19
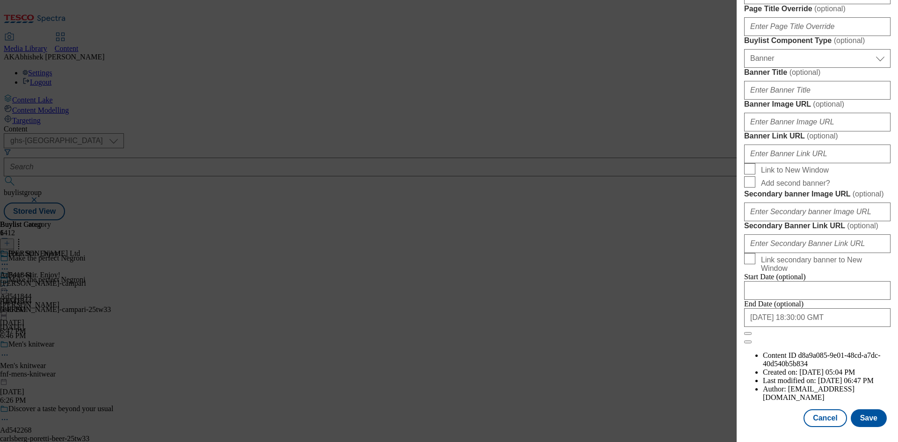
type input "Pour. Stir. Enjoy"
click at [863, 411] on button "Save" at bounding box center [869, 418] width 36 height 18
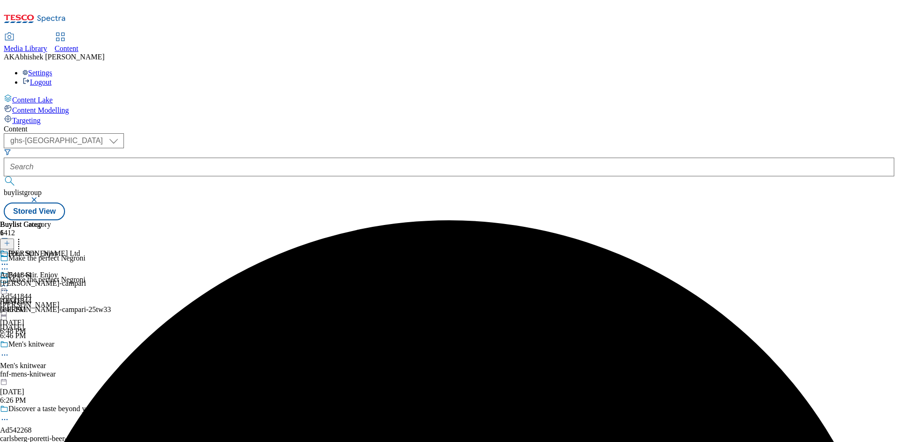
click at [9, 260] on icon at bounding box center [4, 264] width 9 height 9
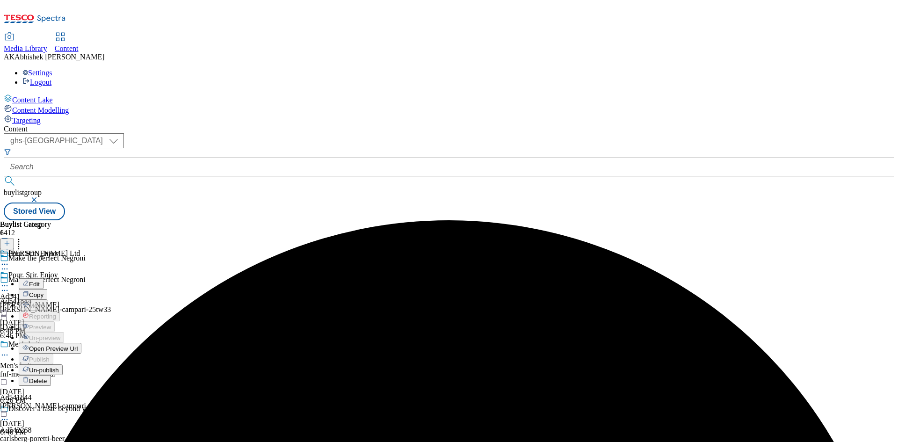
click at [40, 281] on span "Edit" at bounding box center [34, 284] width 11 height 7
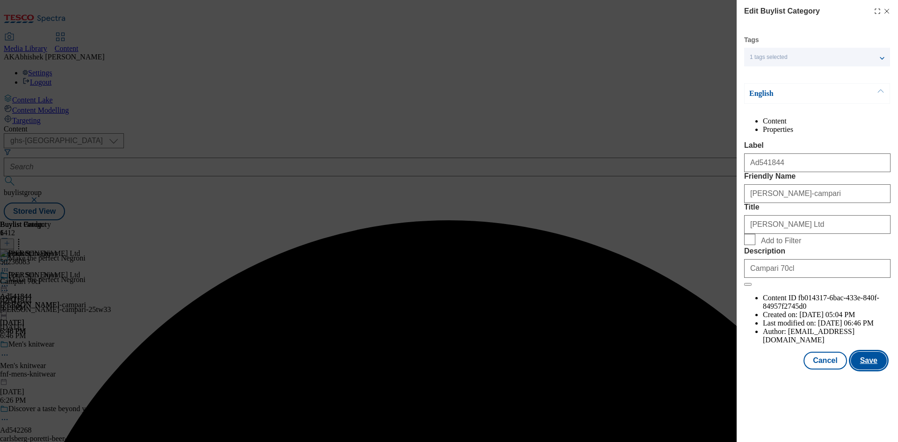
click at [879, 369] on button "Save" at bounding box center [869, 361] width 36 height 18
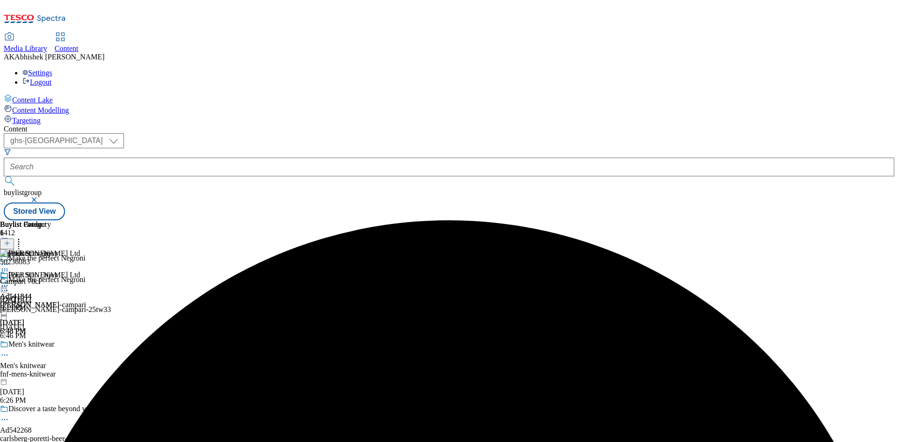
click at [8, 285] on circle at bounding box center [7, 285] width 1 height 1
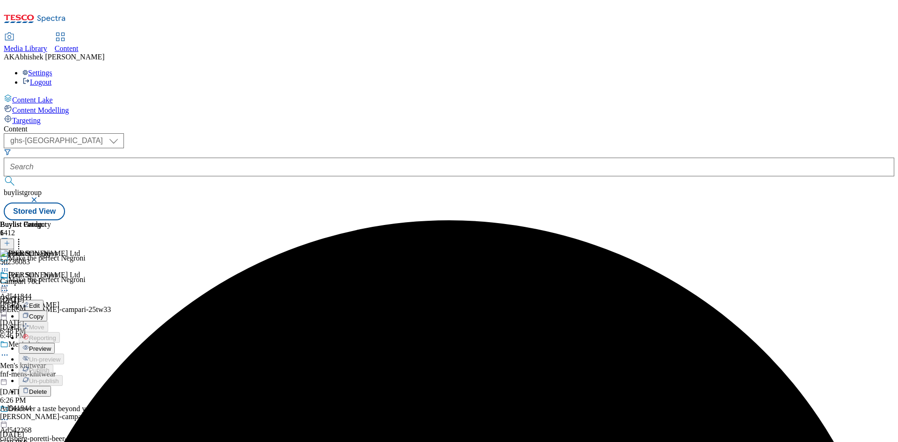
click at [51, 345] on span "Preview" at bounding box center [40, 348] width 22 height 7
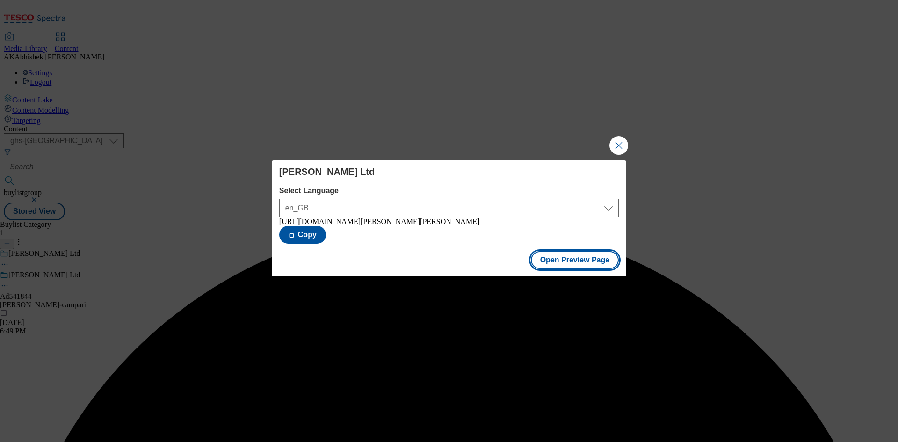
click at [572, 258] on button "Open Preview Page" at bounding box center [575, 260] width 88 height 18
click at [569, 260] on button "Open Preview Page" at bounding box center [575, 260] width 88 height 18
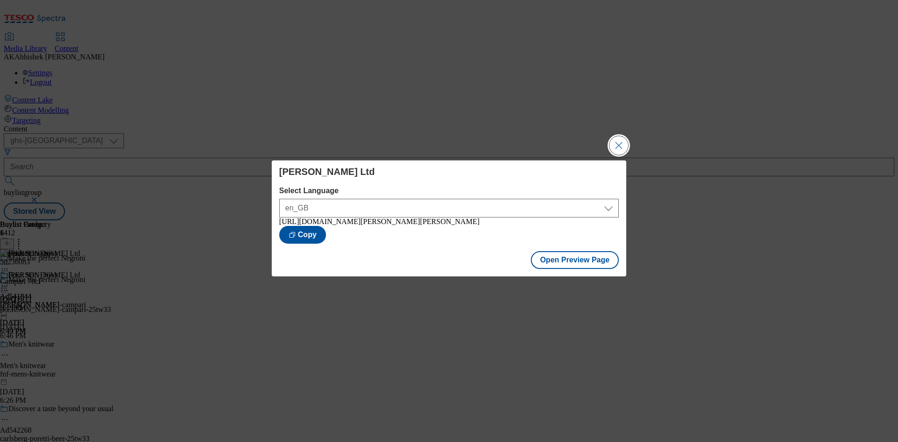
click at [618, 145] on button "Close Modal" at bounding box center [618, 145] width 19 height 19
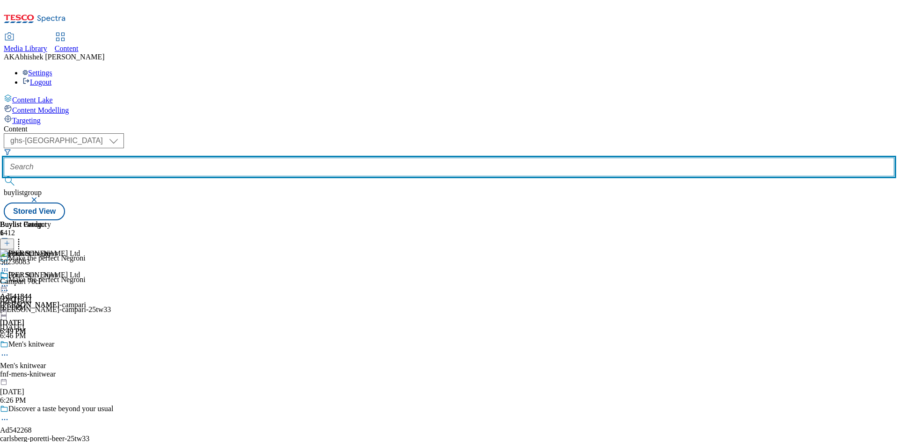
click at [222, 158] on input "text" at bounding box center [449, 167] width 891 height 19
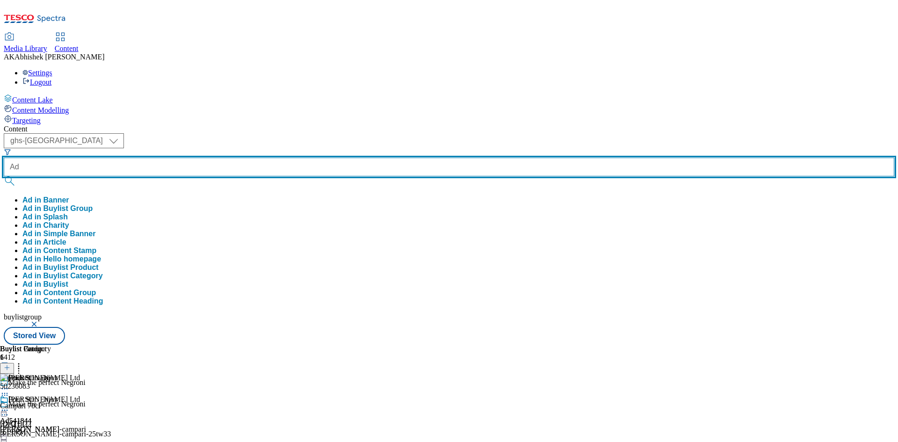
paste input "541392"
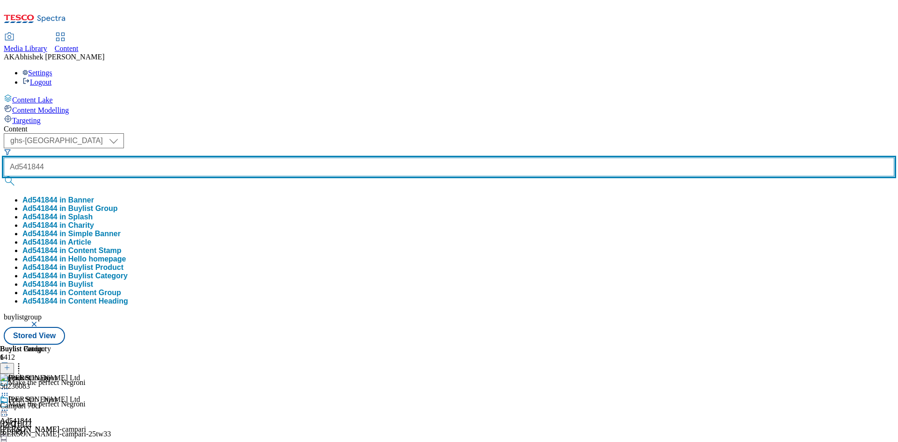
type input "Ad541844"
click at [4, 176] on button "submit" at bounding box center [10, 180] width 13 height 9
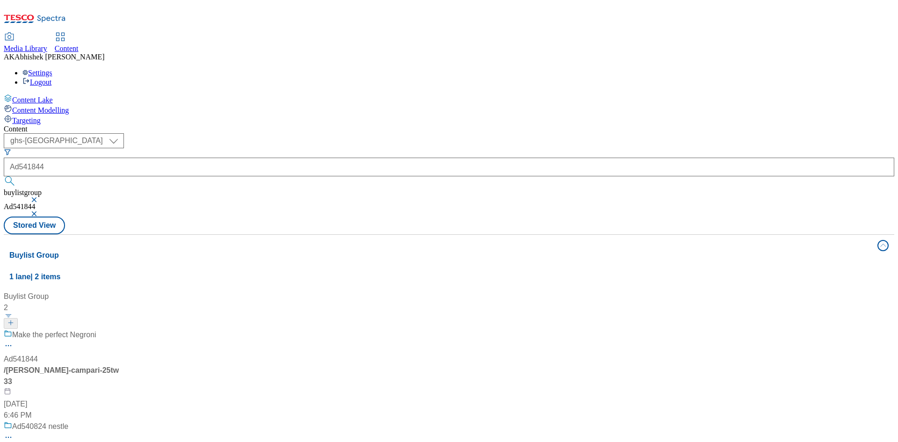
click at [121, 329] on div "Make the perfect Negroni Ad541844 / [PERSON_NAME]-campari-25tw33 [DATE] 6:46 PM" at bounding box center [62, 375] width 117 height 92
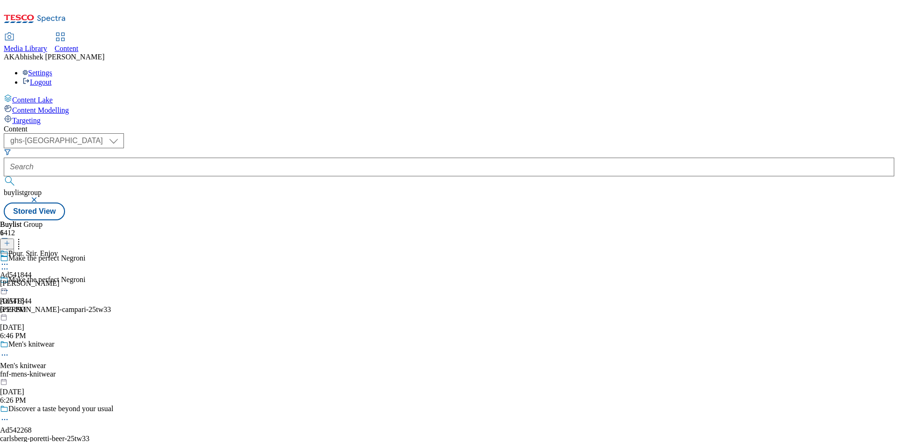
click at [59, 279] on div "[PERSON_NAME]" at bounding box center [29, 283] width 59 height 8
click at [6, 264] on circle at bounding box center [4, 264] width 1 height 1
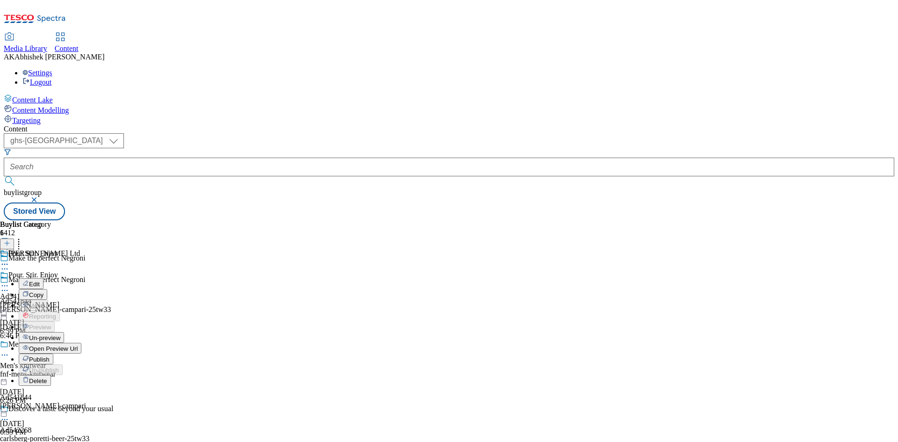
click at [78, 345] on span "Open Preview Url" at bounding box center [53, 348] width 49 height 7
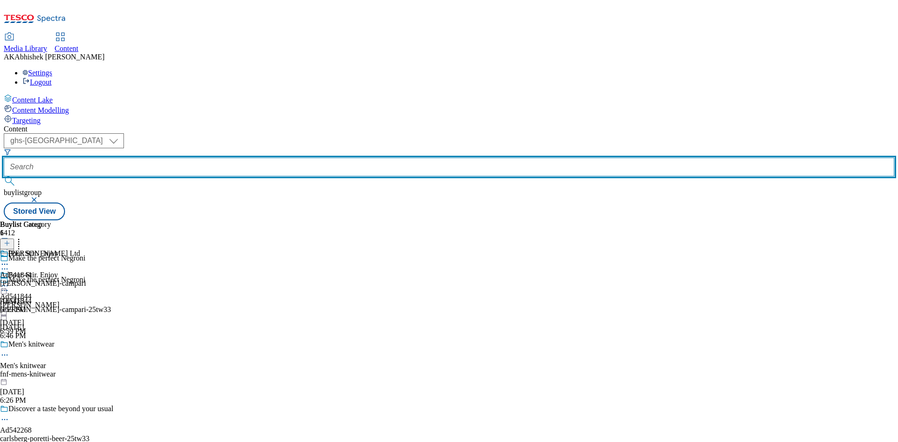
click at [245, 158] on input "text" at bounding box center [449, 167] width 891 height 19
click at [4, 176] on button "submit" at bounding box center [10, 180] width 13 height 9
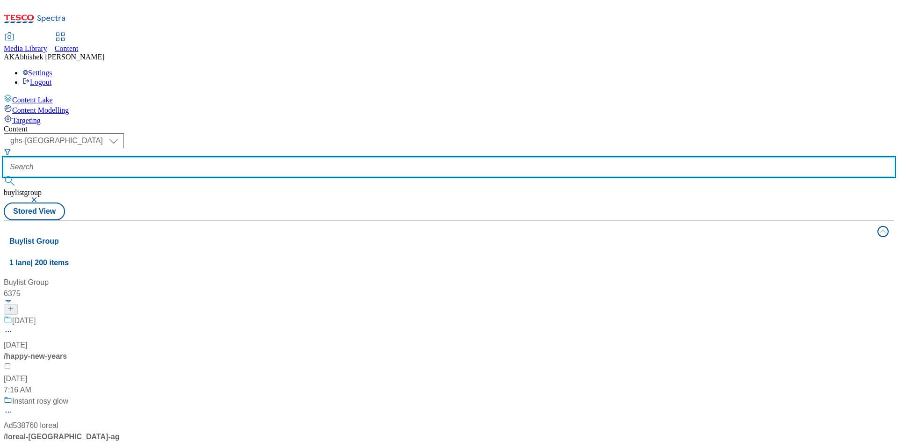
click at [4, 176] on button "submit" at bounding box center [10, 180] width 13 height 9
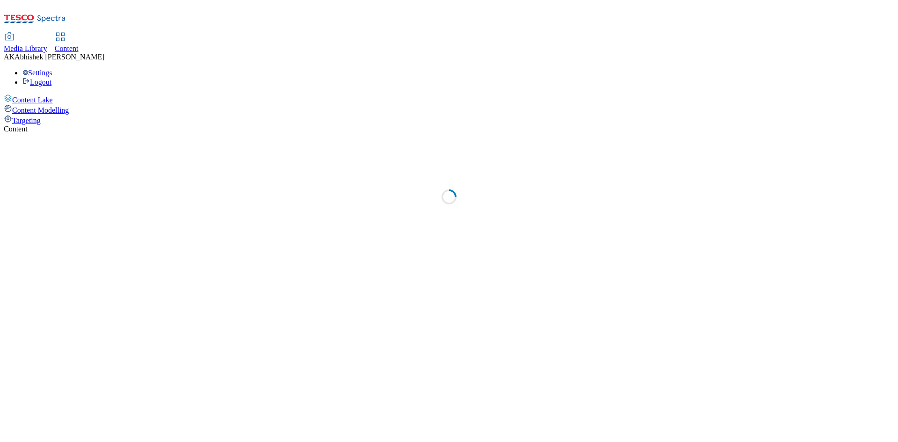
select select "ghs-[GEOGRAPHIC_DATA]"
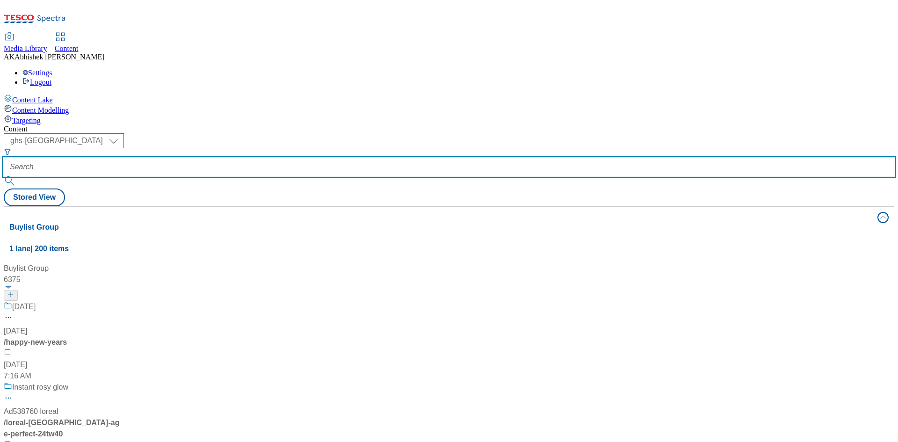
click at [222, 158] on input "text" at bounding box center [449, 167] width 891 height 19
paste input "541844"
type input "Ad541844"
click at [4, 176] on button "submit" at bounding box center [10, 180] width 13 height 9
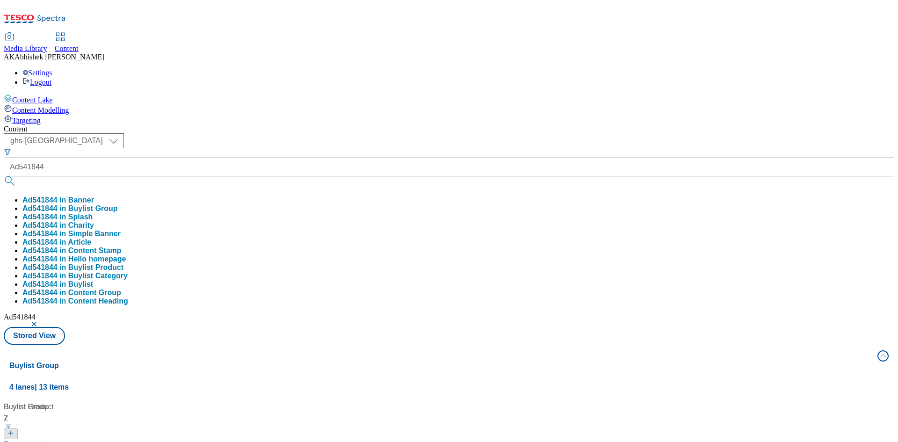
click at [372, 125] on div "Content" at bounding box center [449, 129] width 891 height 8
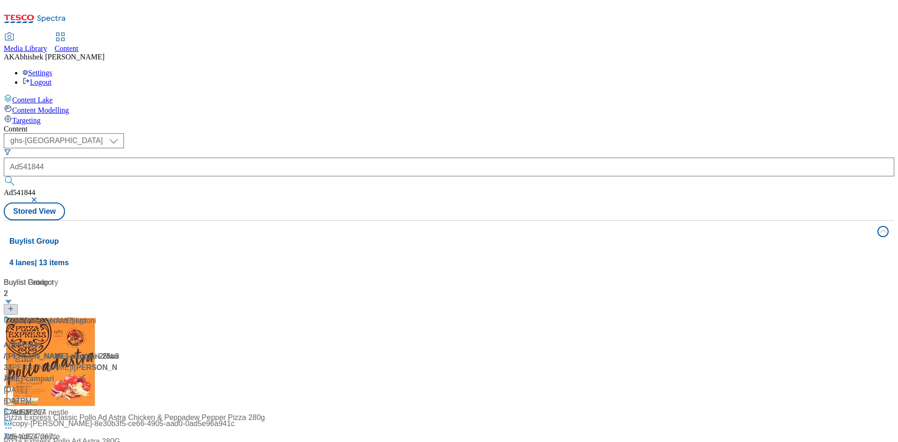
click at [121, 315] on div "Pour. Stir. Enjoy" at bounding box center [62, 327] width 117 height 24
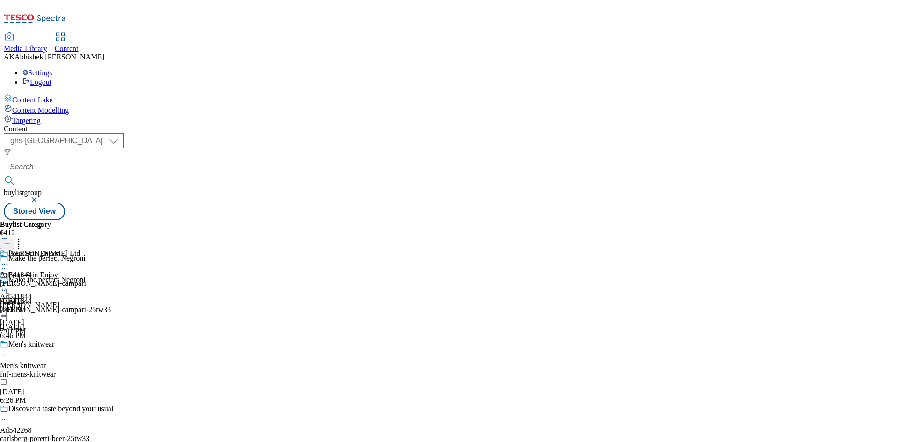
click at [9, 260] on icon at bounding box center [4, 264] width 9 height 9
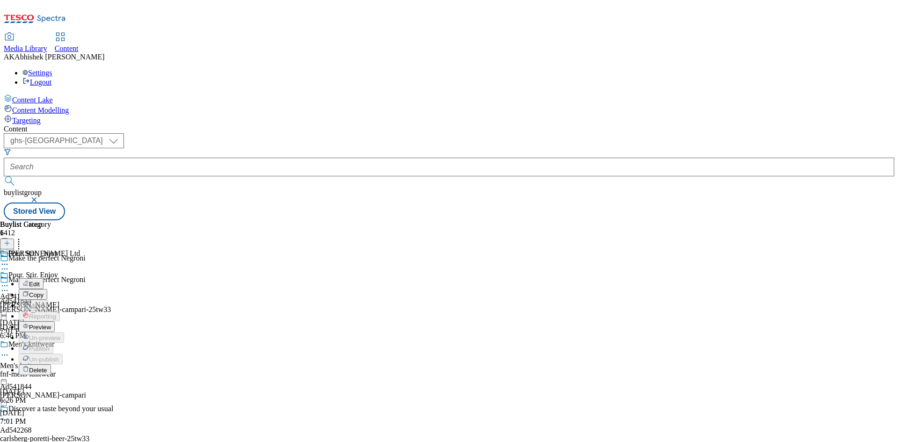
click at [59, 271] on div "Pour. Stir. Enjoy Ad541844 glen-grant Oct 1, 2025 7:01 PM" at bounding box center [29, 303] width 59 height 65
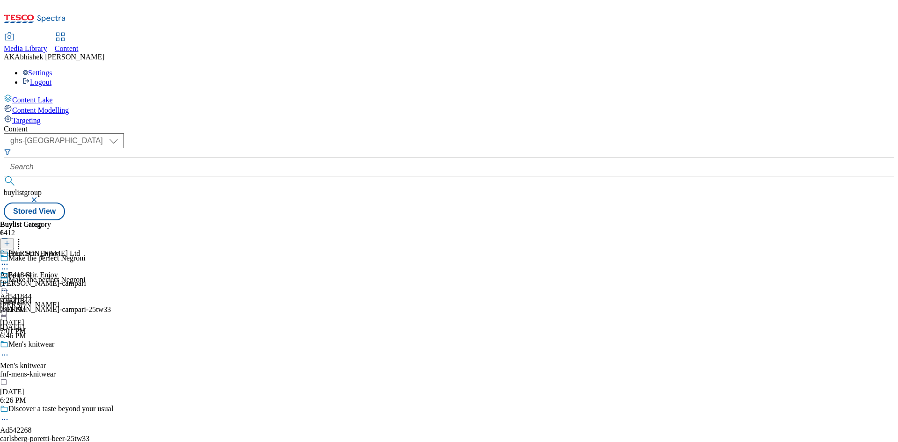
click at [23, 237] on icon at bounding box center [18, 241] width 9 height 9
click at [62, 260] on span "Bulk Delete" at bounding box center [46, 263] width 32 height 7
click at [15, 295] on input "checkbox" at bounding box center [7, 302] width 15 height 15
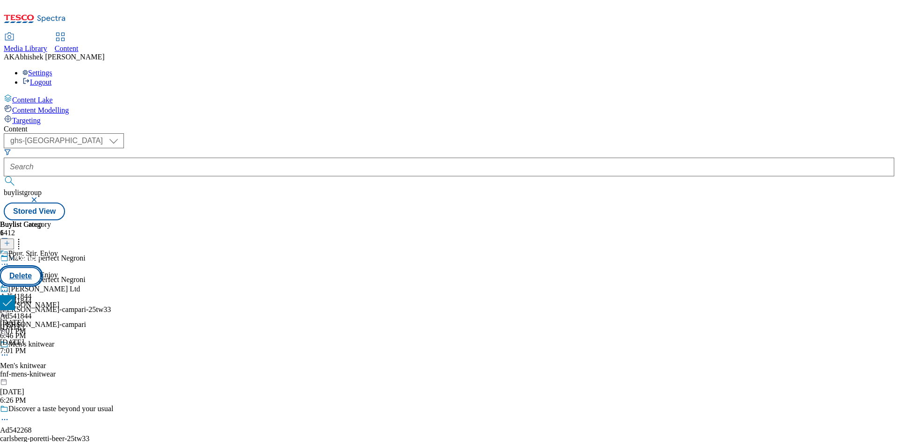
click at [41, 267] on button "Delete" at bounding box center [20, 276] width 41 height 18
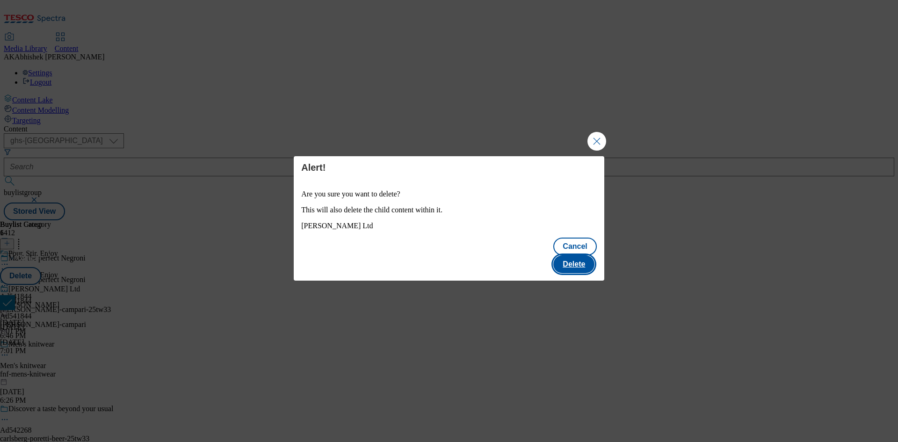
click at [581, 255] on button "Delete" at bounding box center [573, 264] width 41 height 18
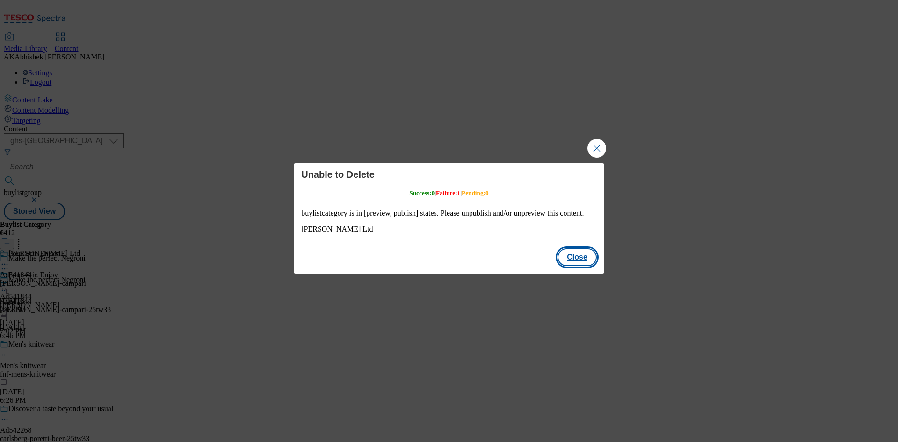
click at [583, 258] on button "Close" at bounding box center [576, 257] width 39 height 18
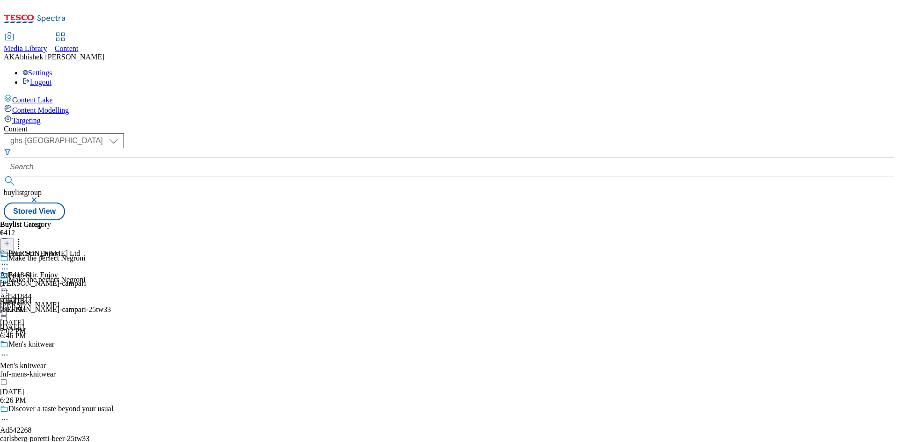
click at [23, 237] on icon at bounding box center [18, 241] width 9 height 9
drag, startPoint x: 513, startPoint y: 267, endPoint x: 568, endPoint y: 218, distance: 73.9
click at [86, 267] on div "Glen Grant Ltd Ad541844 glen-grant-campari Oct 1, 2025 7:02 PM" at bounding box center [43, 281] width 86 height 65
click at [9, 260] on icon at bounding box center [4, 264] width 9 height 9
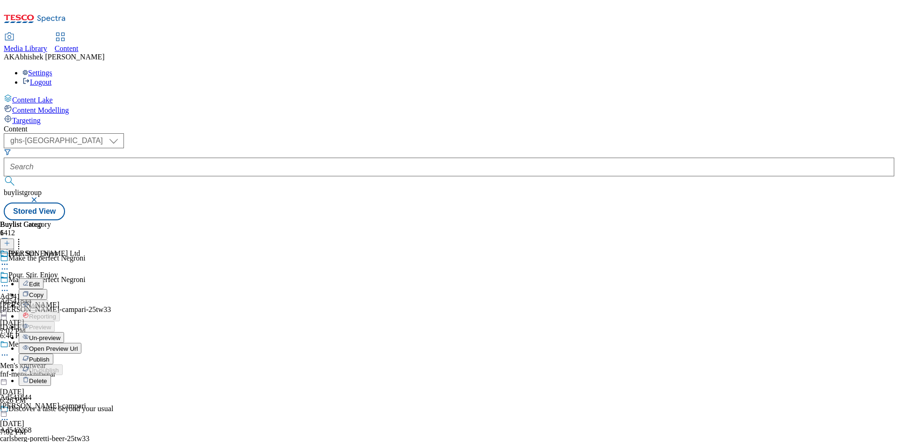
click at [60, 334] on span "Un-preview" at bounding box center [44, 337] width 31 height 7
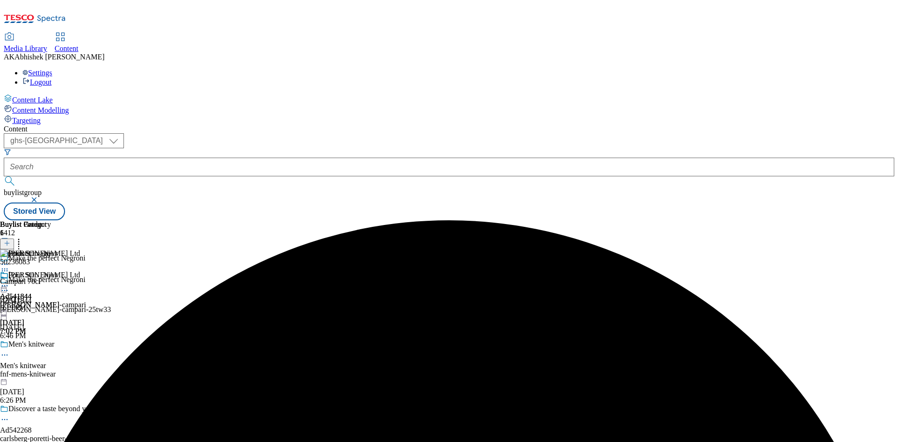
click at [23, 237] on icon at bounding box center [18, 241] width 9 height 9
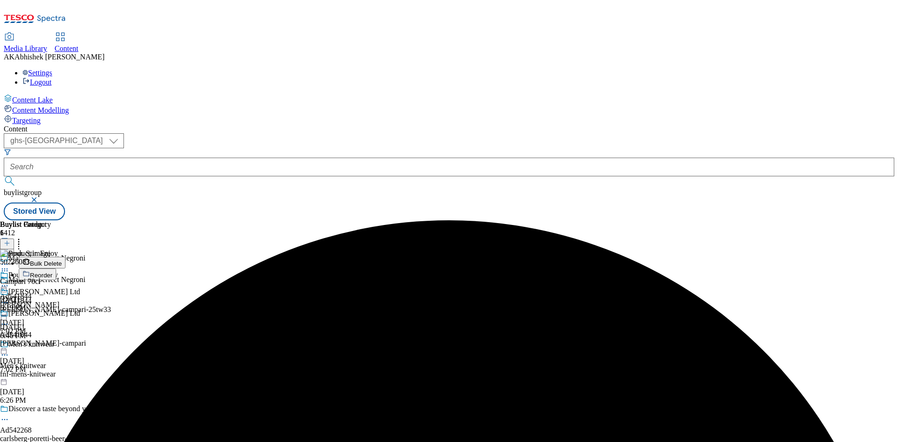
click at [62, 260] on span "Bulk Delete" at bounding box center [46, 263] width 32 height 7
click at [15, 295] on input "checkbox" at bounding box center [7, 302] width 15 height 15
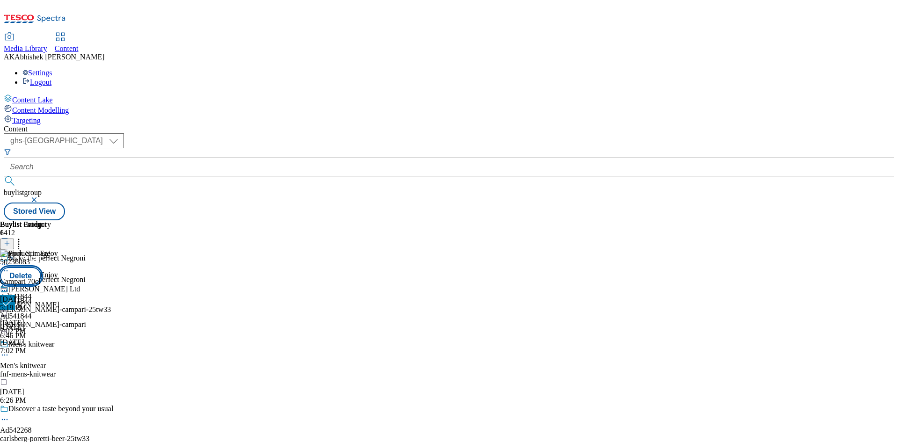
click at [41, 267] on button "Delete" at bounding box center [20, 276] width 41 height 18
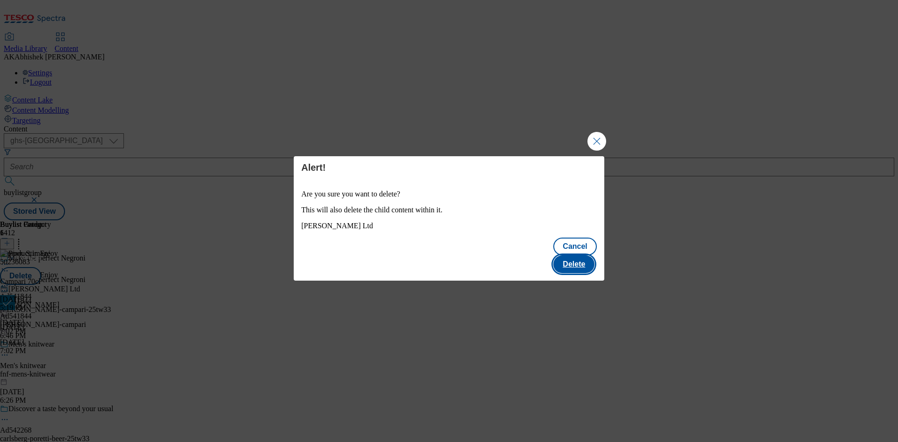
click at [573, 255] on button "Delete" at bounding box center [573, 264] width 41 height 18
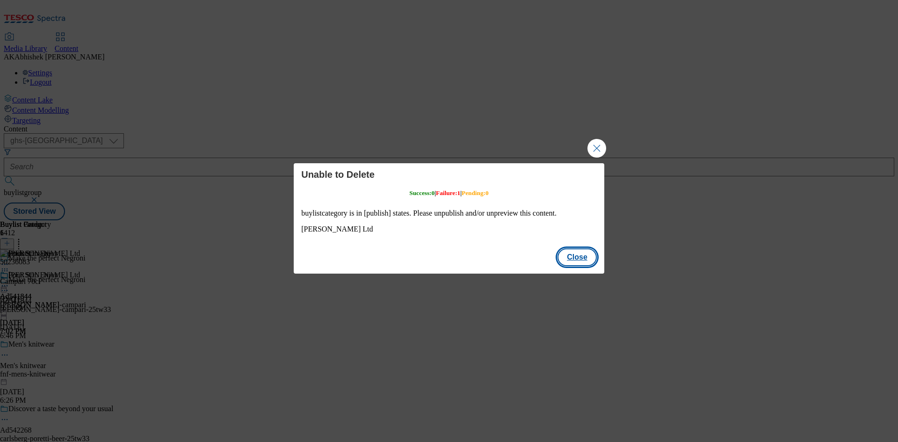
click at [578, 256] on button "Close" at bounding box center [576, 257] width 39 height 18
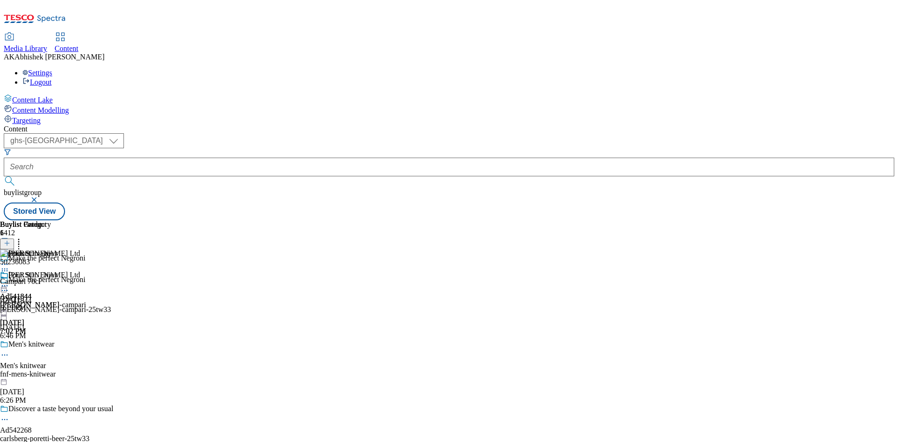
click at [9, 281] on icon at bounding box center [4, 285] width 9 height 9
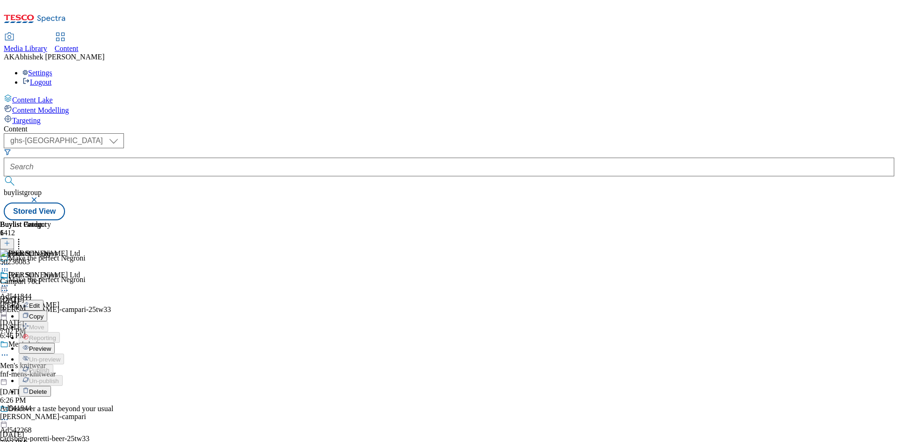
click at [23, 237] on icon at bounding box center [18, 241] width 9 height 9
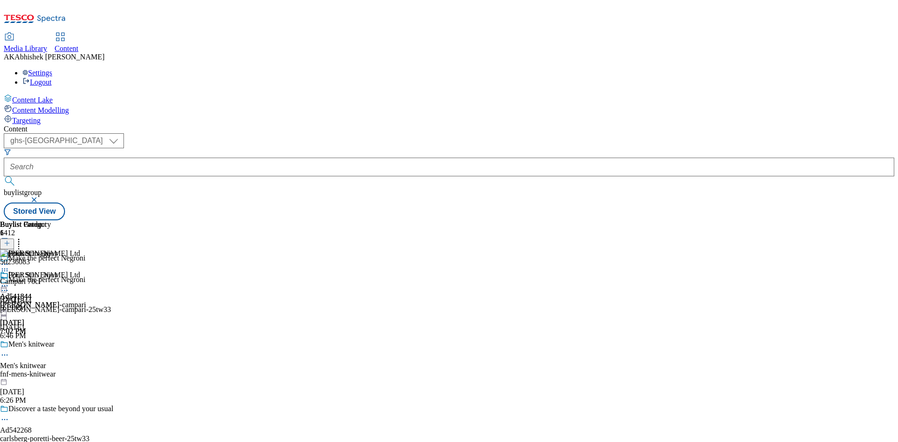
click at [59, 271] on div "Pour. Stir. Enjoy" at bounding box center [29, 282] width 59 height 22
click at [9, 281] on icon at bounding box center [4, 285] width 9 height 9
click at [9, 286] on icon at bounding box center [4, 290] width 9 height 9
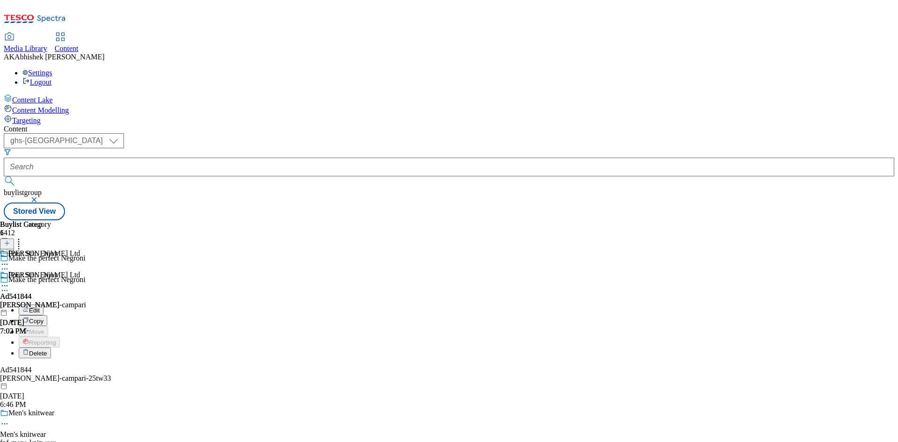
click at [47, 350] on span "Delete" at bounding box center [38, 353] width 18 height 7
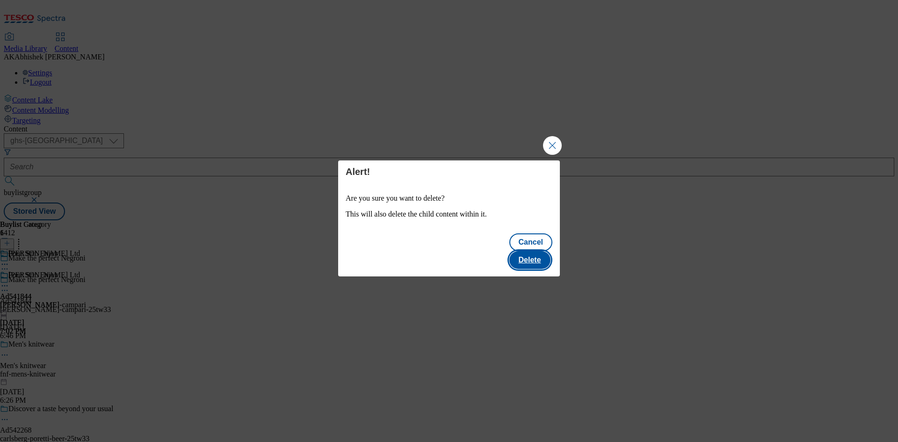
click at [544, 253] on button "Delete" at bounding box center [529, 260] width 41 height 18
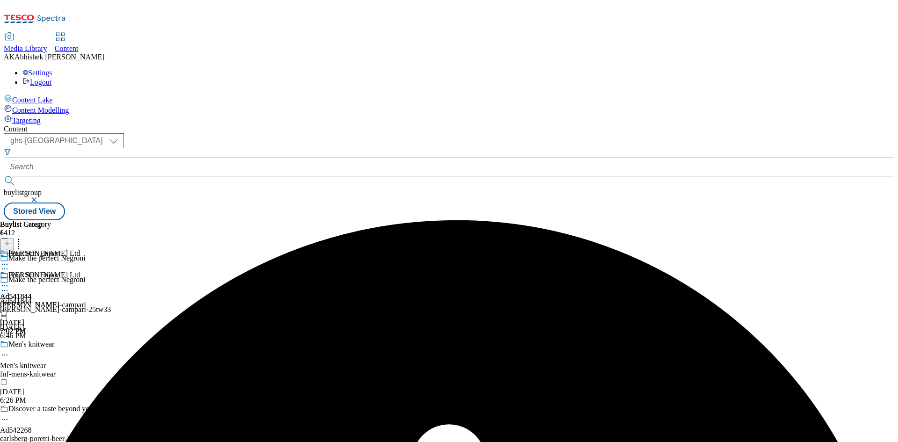
click at [9, 281] on icon at bounding box center [4, 285] width 9 height 9
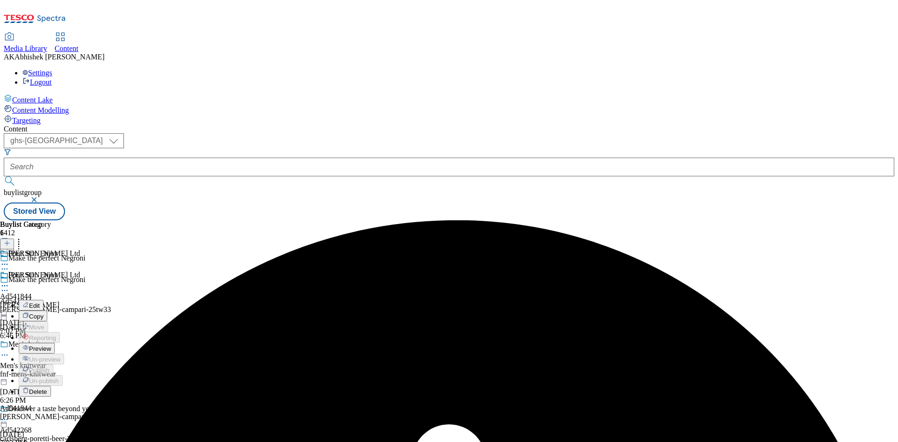
click at [47, 388] on span "Delete" at bounding box center [38, 391] width 18 height 7
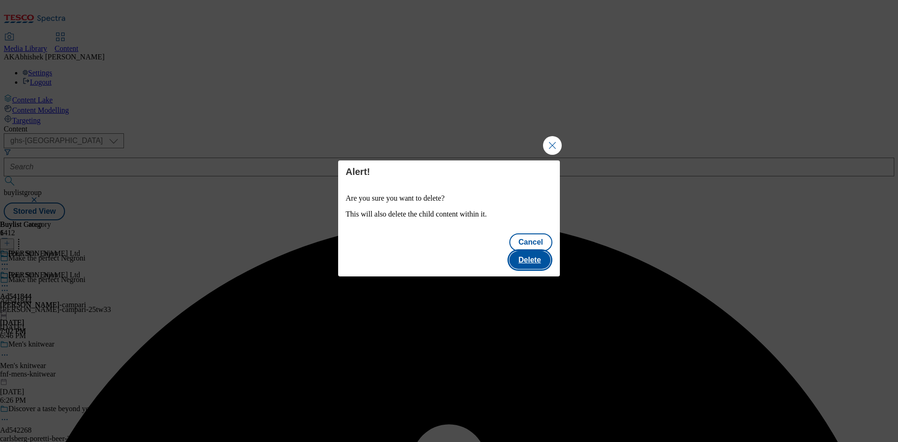
click at [534, 251] on button "Delete" at bounding box center [529, 260] width 41 height 18
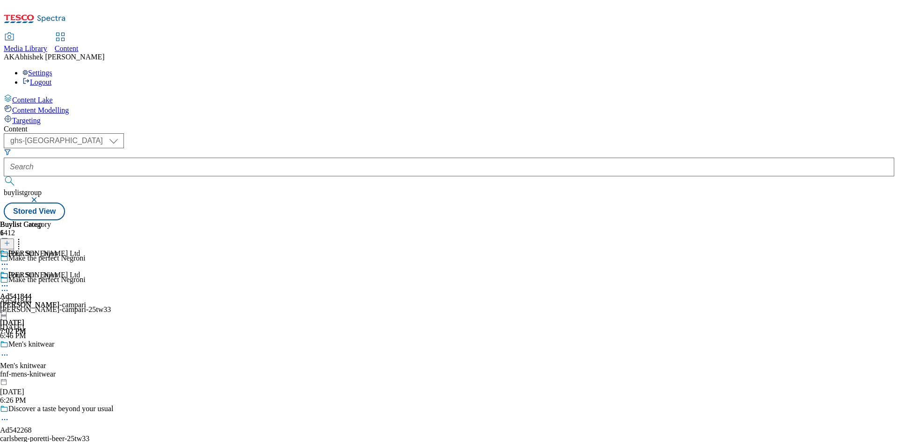
click at [23, 237] on icon at bounding box center [18, 241] width 9 height 9
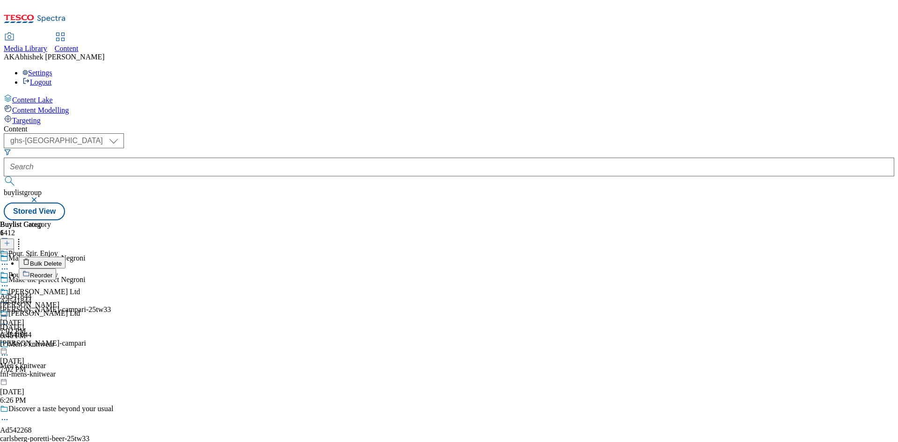
click at [62, 260] on span "Bulk Delete" at bounding box center [46, 263] width 32 height 7
click at [15, 295] on input "checkbox" at bounding box center [7, 302] width 15 height 15
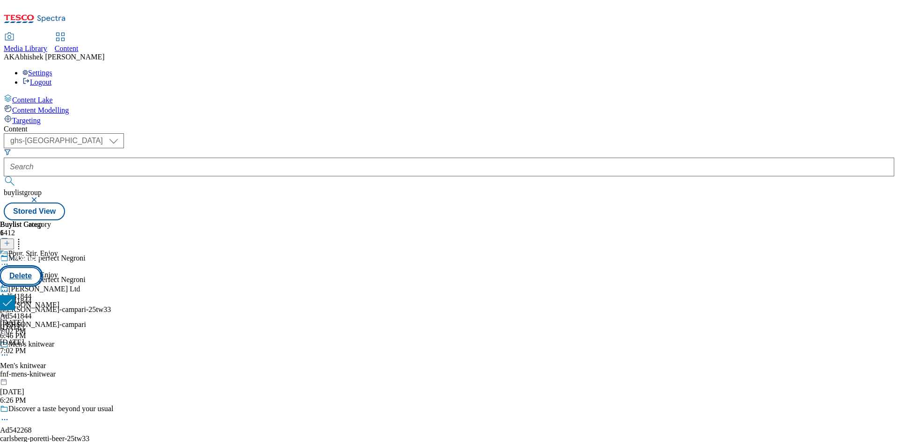
click at [41, 267] on button "Delete" at bounding box center [20, 276] width 41 height 18
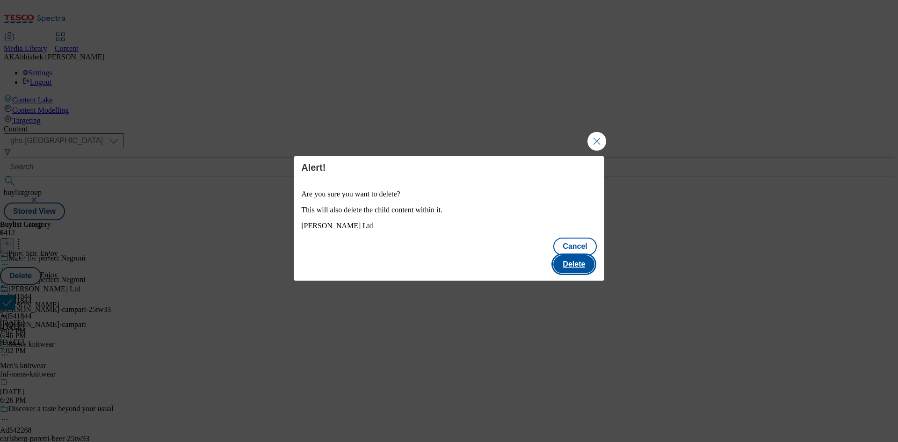
click at [581, 259] on button "Delete" at bounding box center [573, 264] width 41 height 18
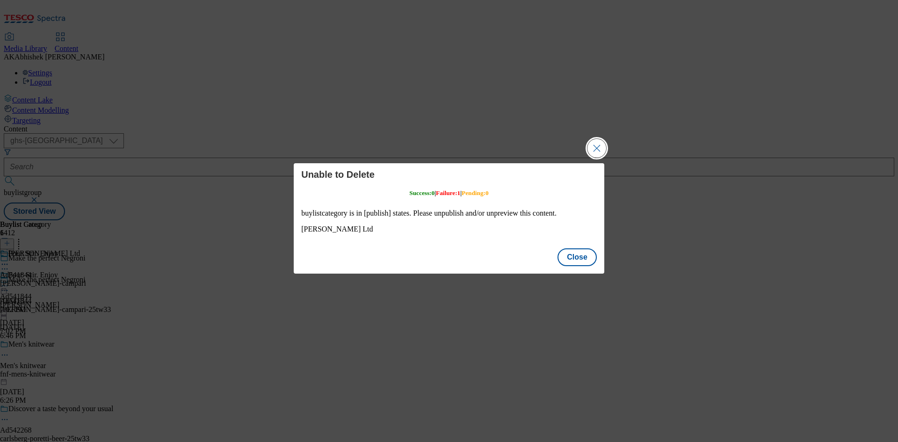
click at [600, 149] on button "Close Modal" at bounding box center [596, 148] width 19 height 19
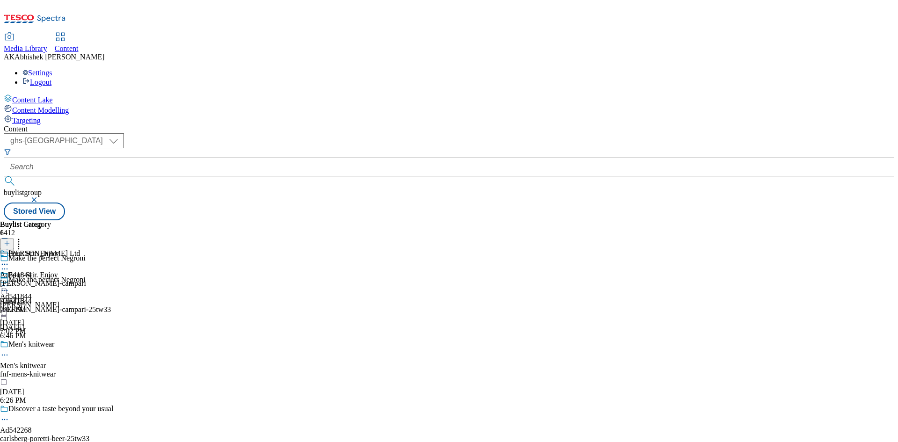
click at [9, 286] on icon at bounding box center [4, 290] width 9 height 9
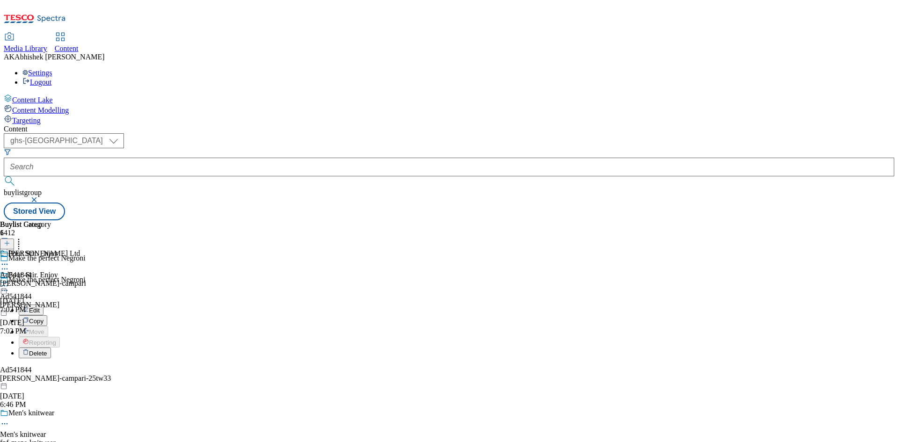
click at [47, 350] on span "Delete" at bounding box center [38, 353] width 18 height 7
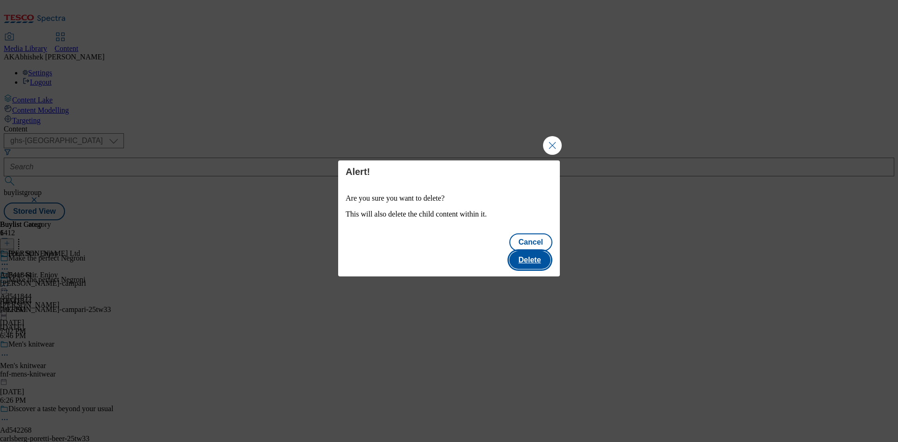
click at [538, 251] on button "Delete" at bounding box center [529, 260] width 41 height 18
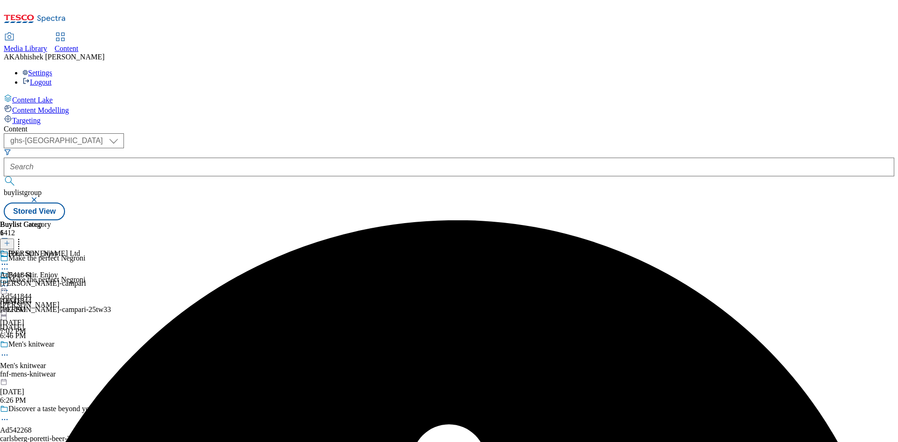
click at [9, 281] on icon at bounding box center [4, 285] width 9 height 9
click at [8, 264] on circle at bounding box center [7, 264] width 1 height 1
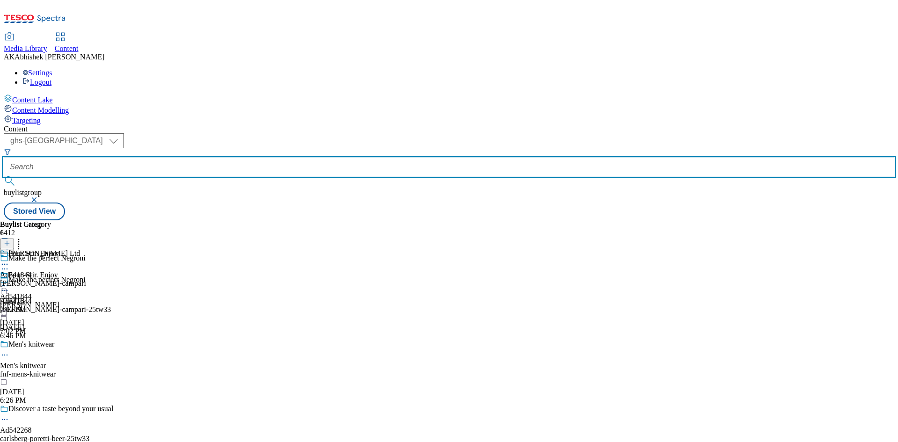
click at [217, 158] on input "text" at bounding box center [449, 167] width 891 height 19
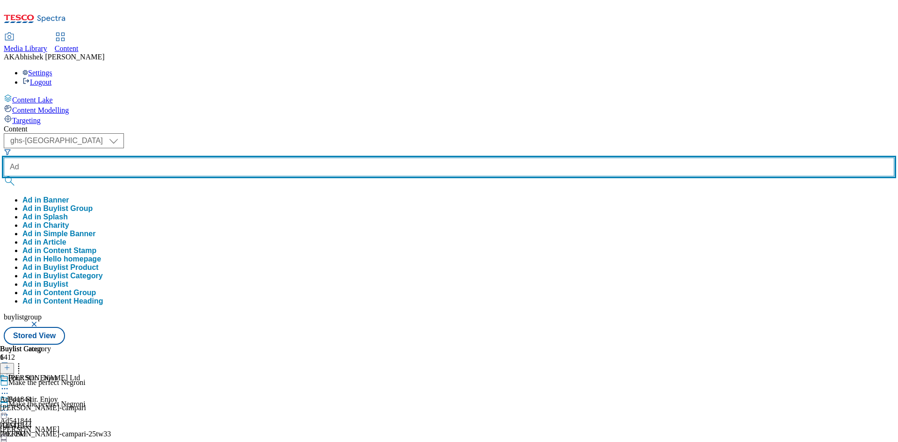
click at [4, 176] on button "submit" at bounding box center [10, 180] width 13 height 9
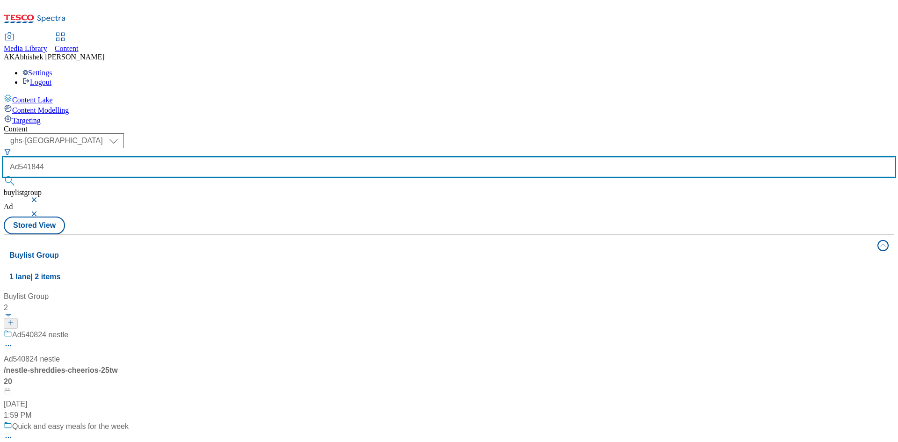
type input "Ad541844"
click at [4, 176] on button "submit" at bounding box center [10, 180] width 13 height 9
click at [243, 158] on input "Ad541844" at bounding box center [449, 167] width 891 height 19
click at [4, 176] on button "submit" at bounding box center [10, 180] width 13 height 9
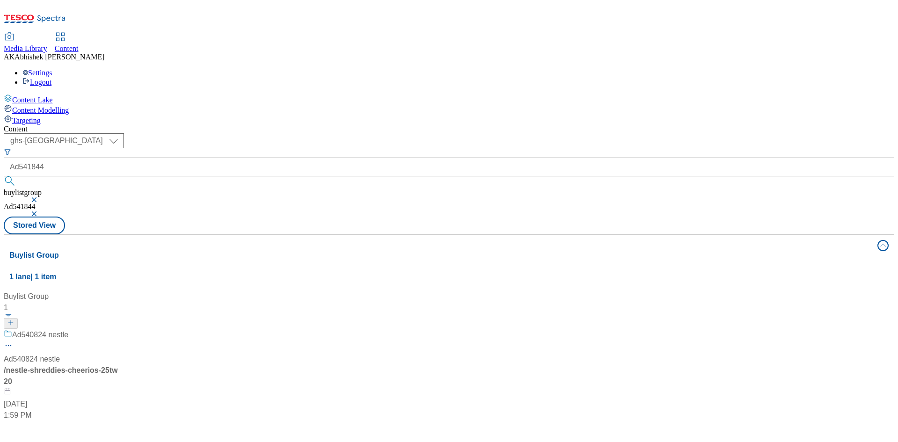
click at [40, 197] on button "button" at bounding box center [34, 200] width 9 height 6
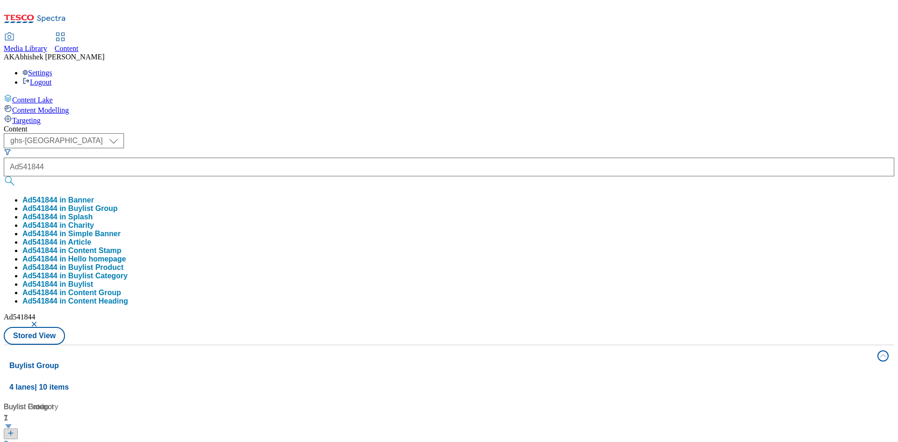
click at [40, 321] on button "button" at bounding box center [34, 324] width 9 height 6
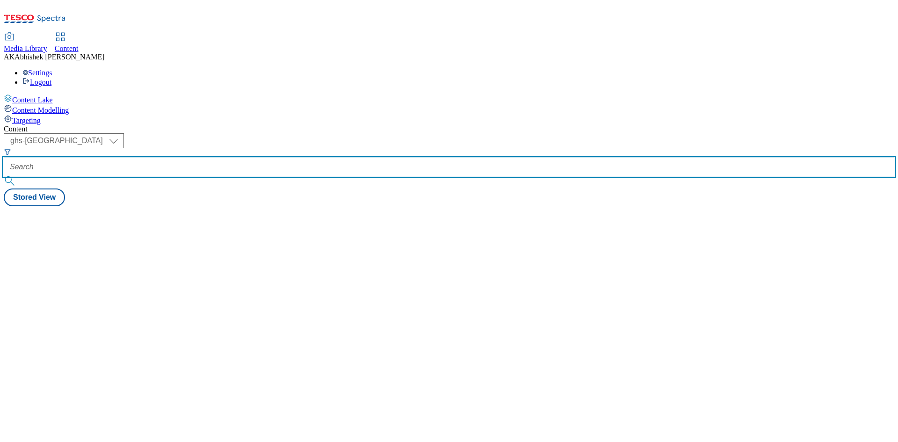
click at [232, 158] on input "text" at bounding box center [449, 167] width 891 height 19
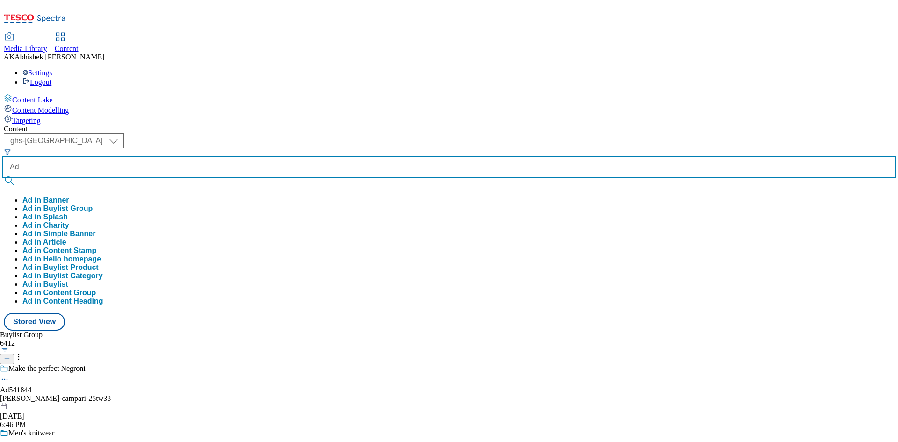
paste input "541844"
type input "Ad541844"
click at [4, 176] on button "submit" at bounding box center [10, 180] width 13 height 9
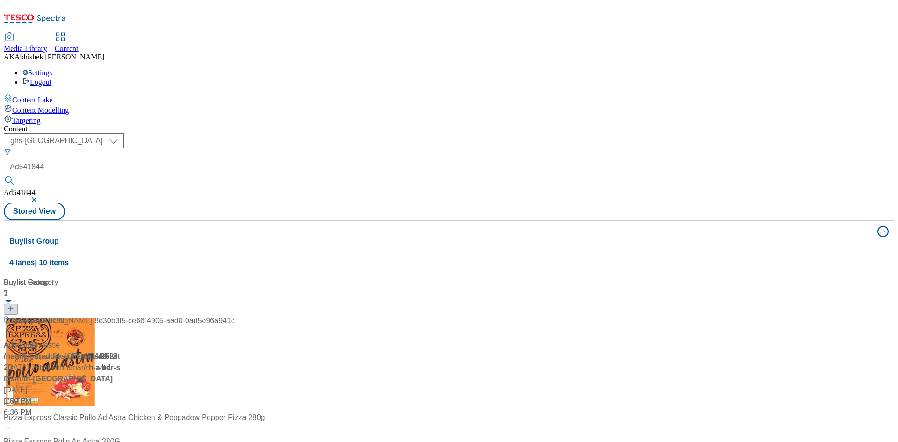
click at [379, 125] on div "Content ( optional ) ghs-roi ghs-uk ghs-uk Ad541844 Ad541844 Stored View Buylis…" at bounding box center [449, 376] width 891 height 503
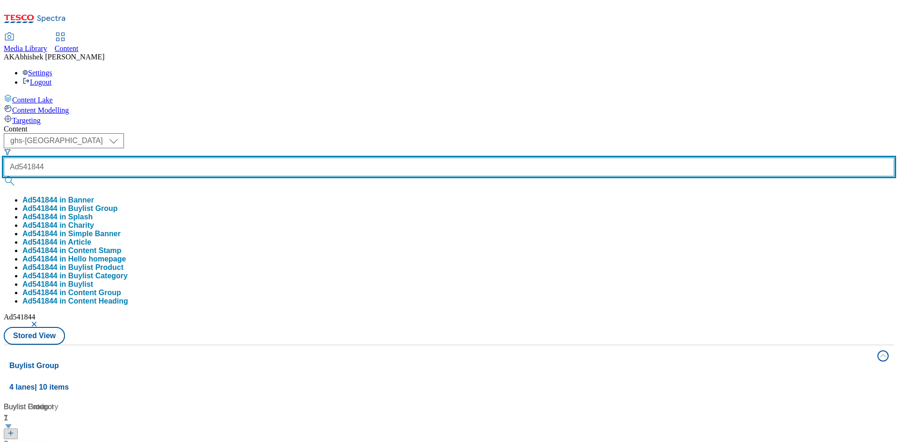
click at [231, 158] on input "Ad541844" at bounding box center [449, 167] width 891 height 19
click at [4, 176] on button "submit" at bounding box center [10, 180] width 13 height 9
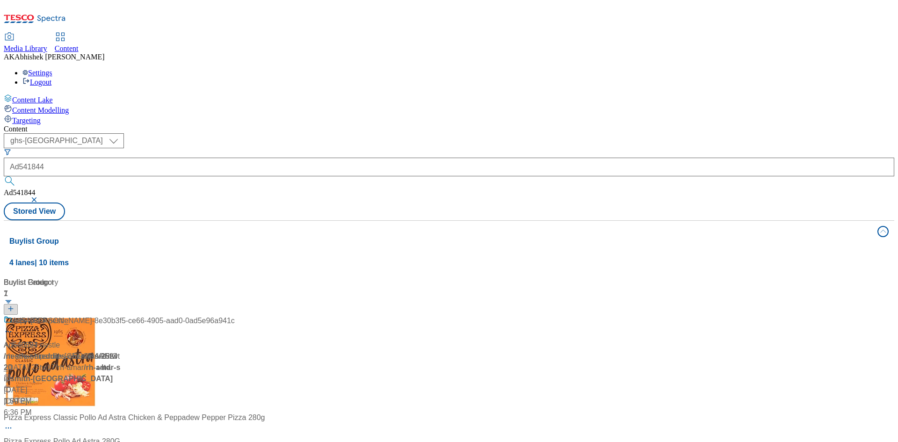
drag, startPoint x: 316, startPoint y: 71, endPoint x: 335, endPoint y: 72, distance: 19.2
click at [40, 197] on button "button" at bounding box center [34, 200] width 9 height 6
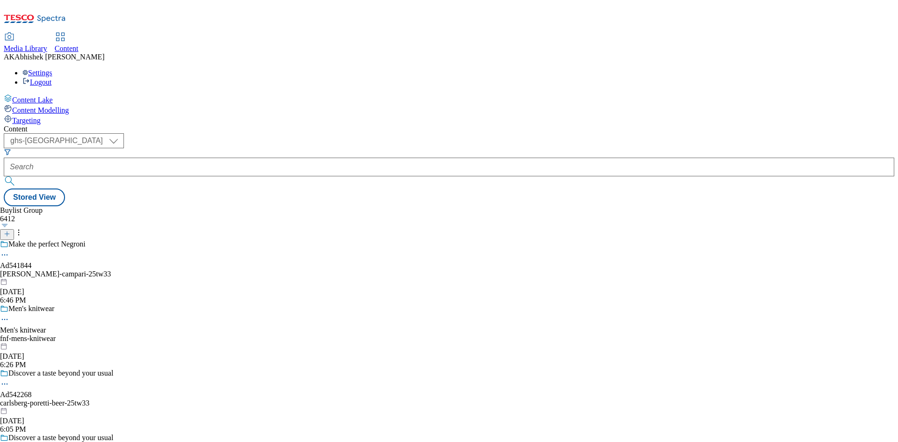
click at [9, 250] on icon at bounding box center [4, 254] width 9 height 9
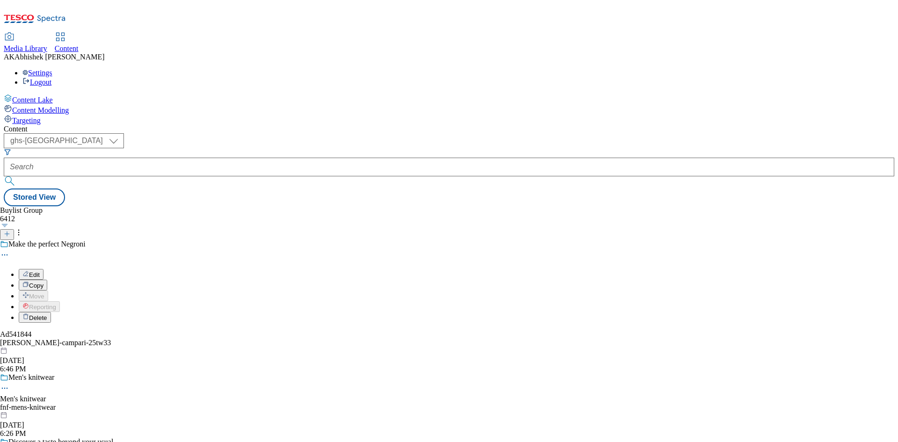
click at [47, 314] on span "Delete" at bounding box center [38, 317] width 18 height 7
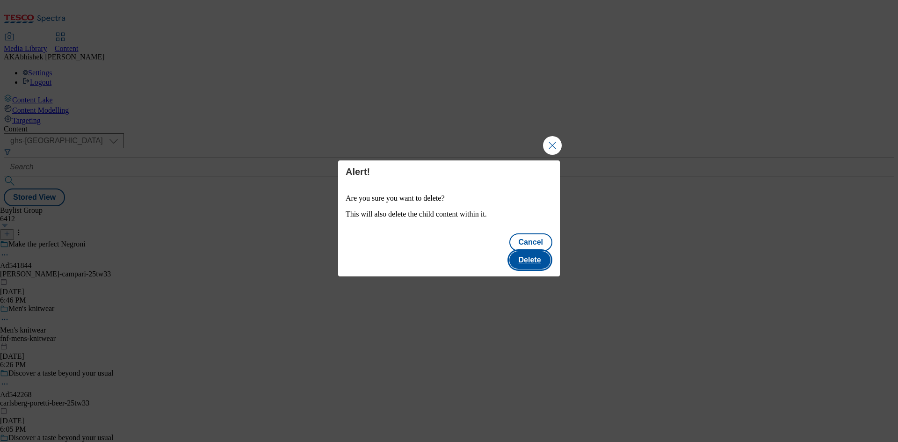
click at [526, 255] on button "Delete" at bounding box center [529, 260] width 41 height 18
